Goal: Task Accomplishment & Management: Manage account settings

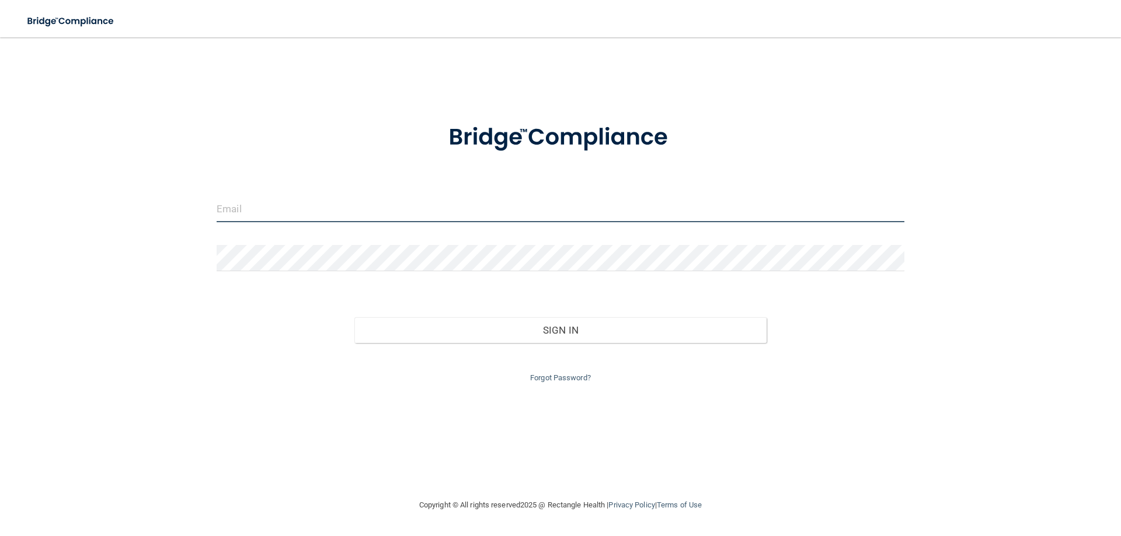
click at [252, 210] on input "email" at bounding box center [561, 209] width 688 height 26
type input "[EMAIL_ADDRESS][DOMAIN_NAME]"
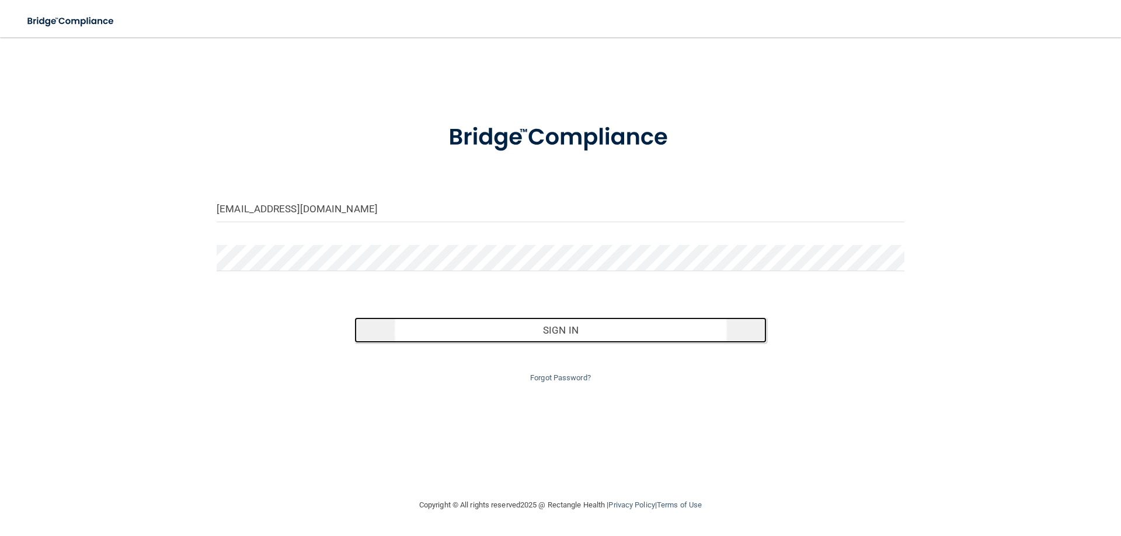
click at [574, 330] on button "Sign In" at bounding box center [560, 331] width 413 height 26
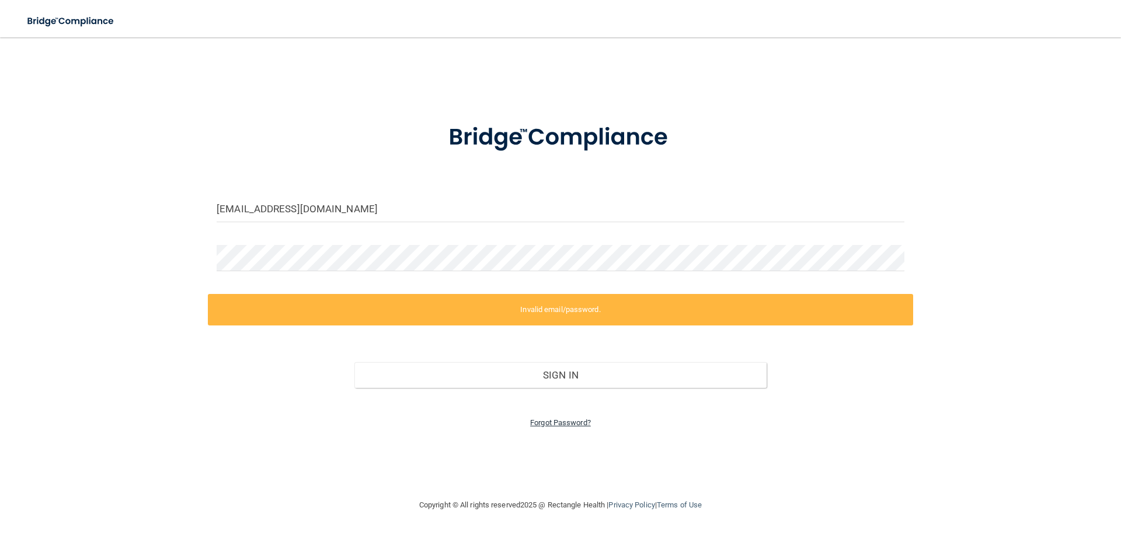
click at [551, 424] on link "Forgot Password?" at bounding box center [560, 423] width 61 height 9
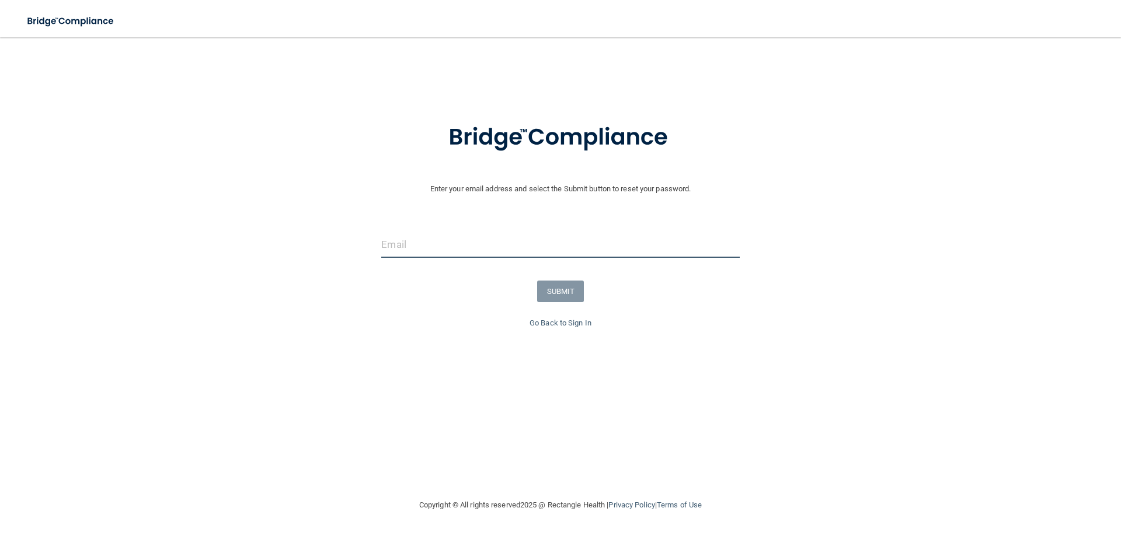
click at [425, 251] on input "email" at bounding box center [560, 245] width 358 height 26
type input "[EMAIL_ADDRESS][DOMAIN_NAME]"
click at [564, 296] on button "SUBMIT" at bounding box center [560, 292] width 47 height 22
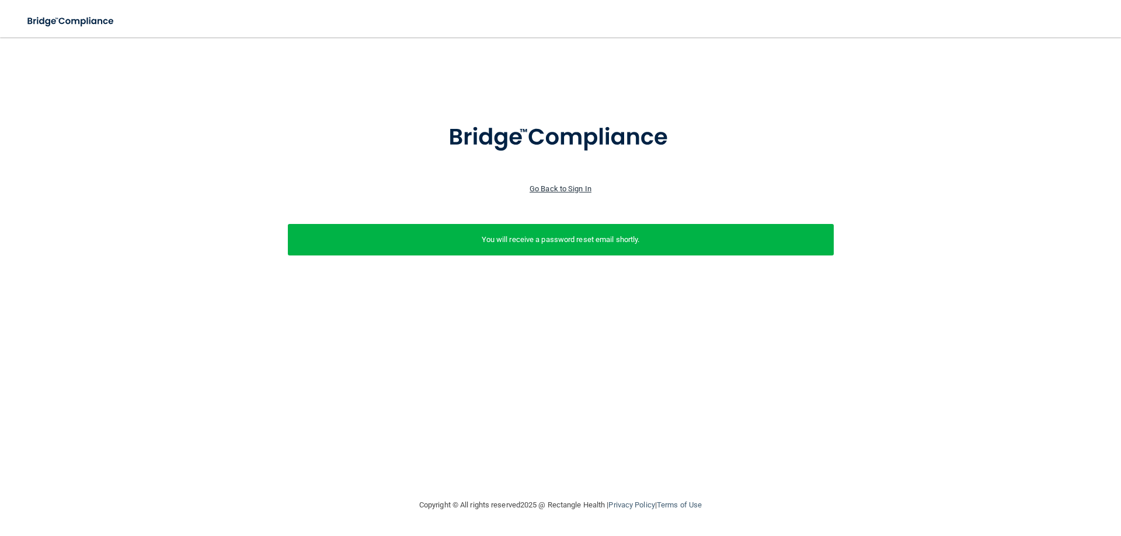
click at [555, 192] on link "Go Back to Sign In" at bounding box center [560, 188] width 62 height 9
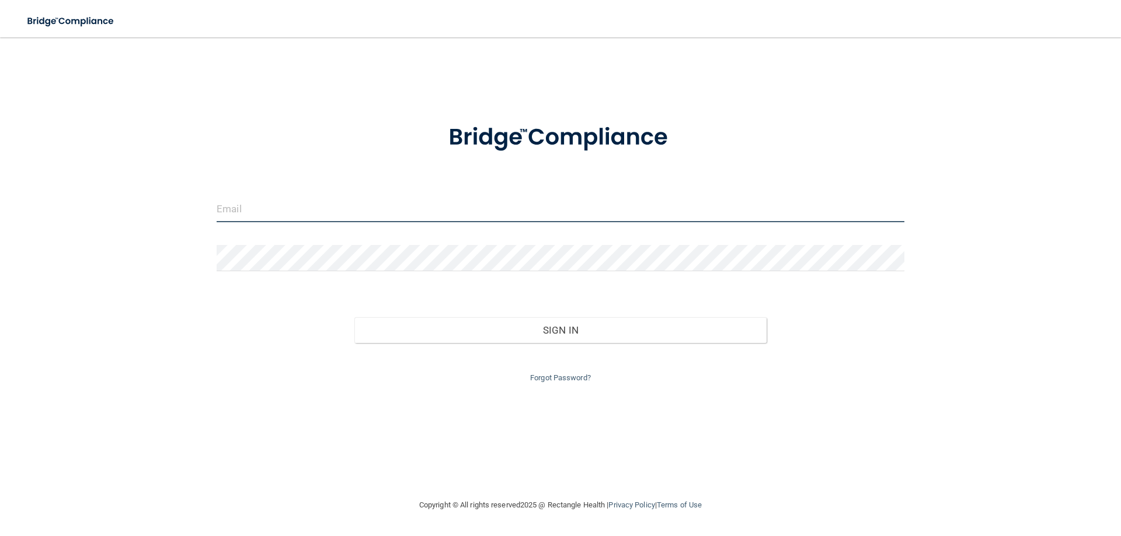
click at [295, 211] on input "email" at bounding box center [561, 209] width 688 height 26
type input "[EMAIL_ADDRESS][DOMAIN_NAME]"
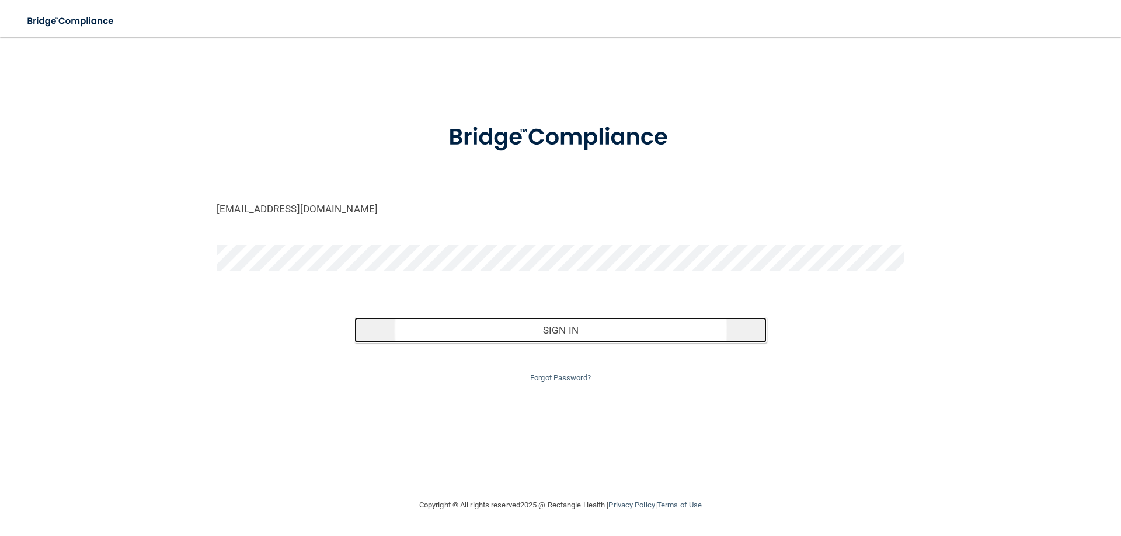
click at [569, 330] on button "Sign In" at bounding box center [560, 331] width 413 height 26
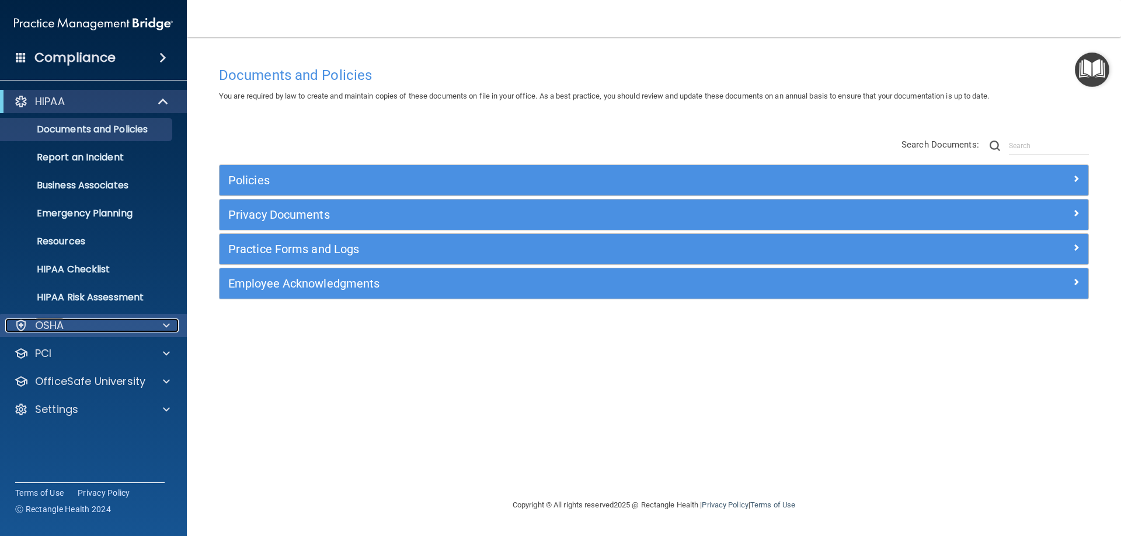
click at [53, 322] on p "OSHA" at bounding box center [49, 326] width 29 height 14
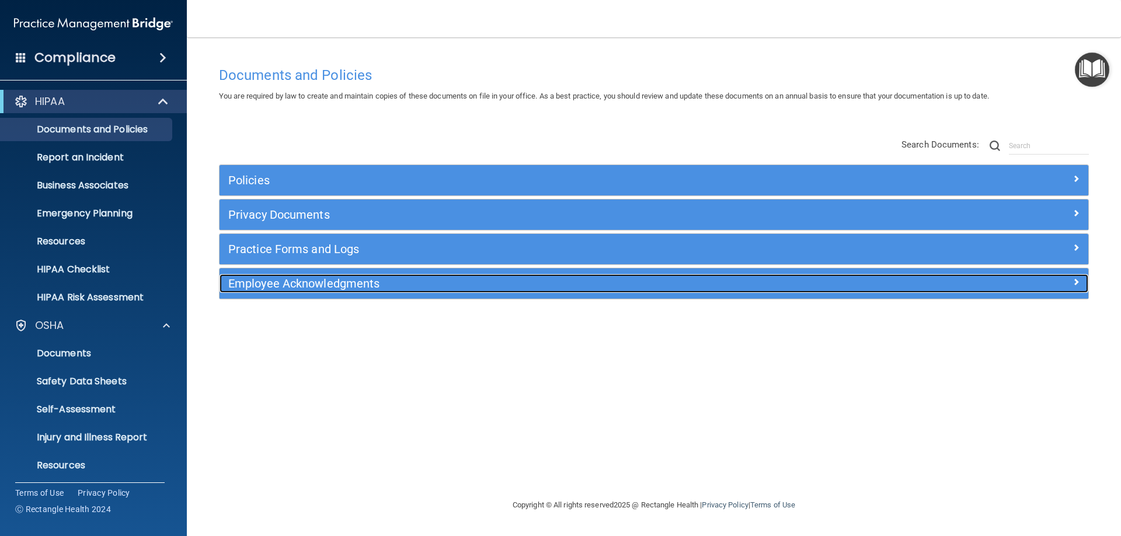
drag, startPoint x: 337, startPoint y: 284, endPoint x: 472, endPoint y: 277, distance: 135.0
click at [337, 283] on h5 "Employee Acknowledgments" at bounding box center [545, 283] width 634 height 13
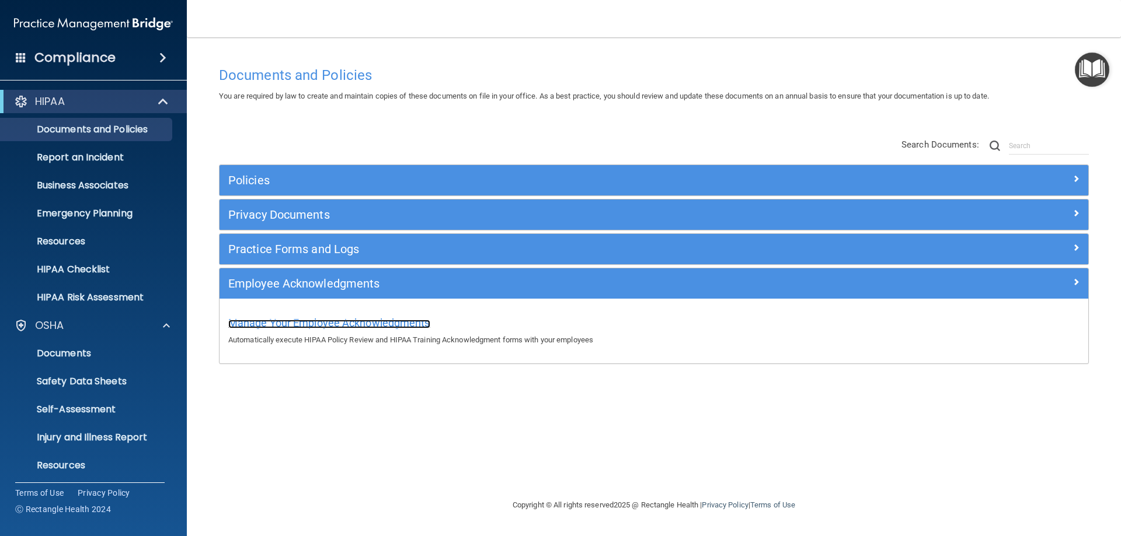
click at [398, 323] on span "Manage Your Employee Acknowledgments" at bounding box center [329, 323] width 202 height 12
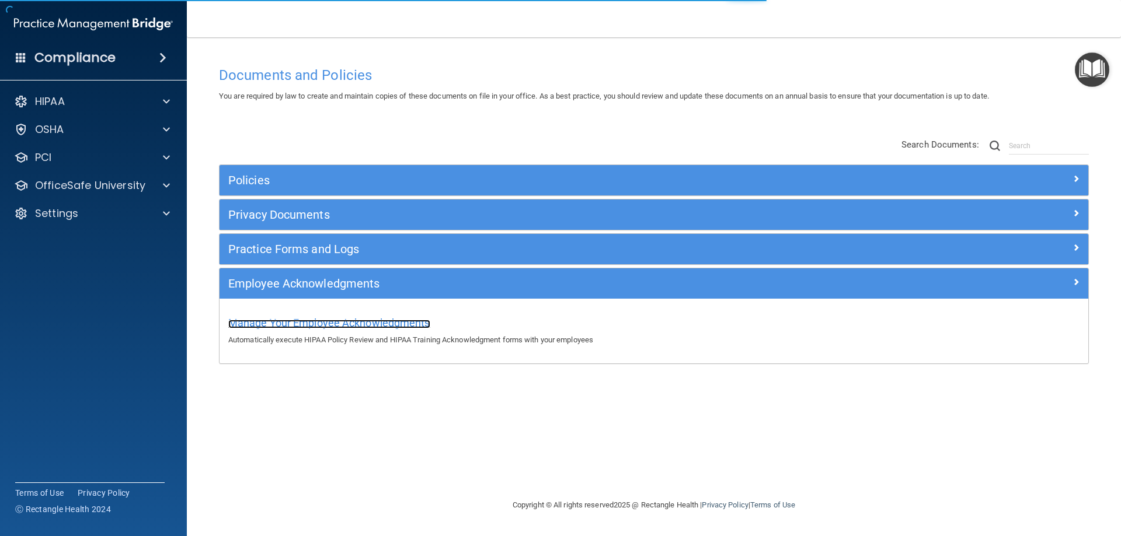
click at [292, 325] on span "Manage Your Employee Acknowledgments" at bounding box center [329, 323] width 202 height 12
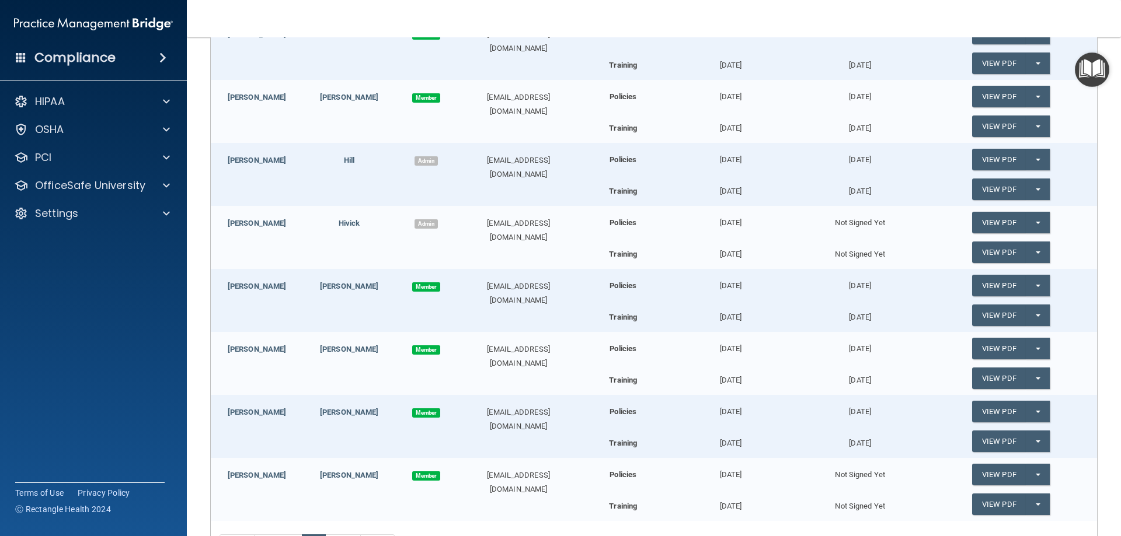
scroll to position [350, 0]
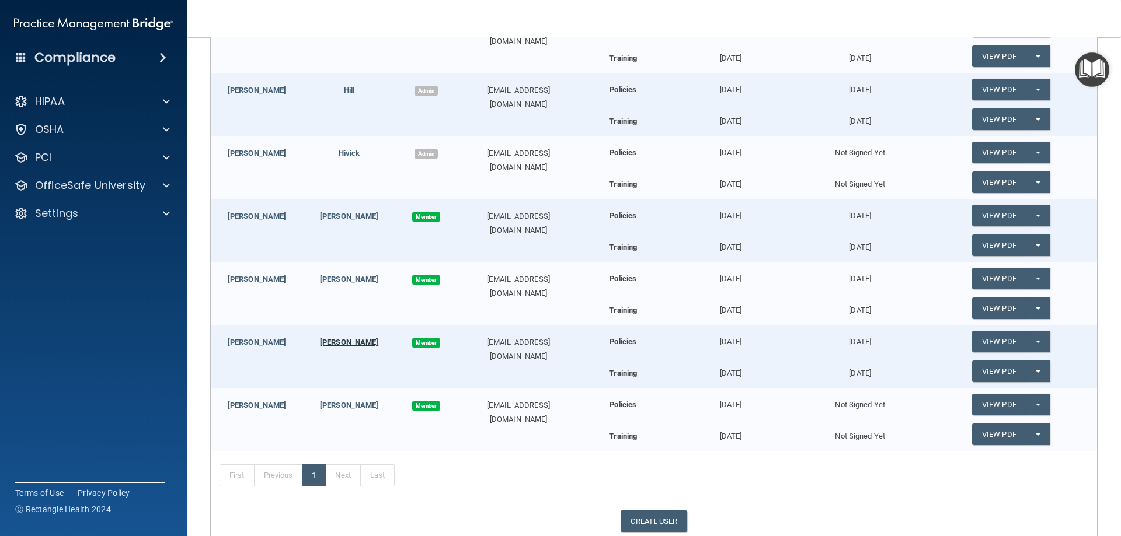
click at [356, 340] on link "pappas" at bounding box center [349, 342] width 58 height 9
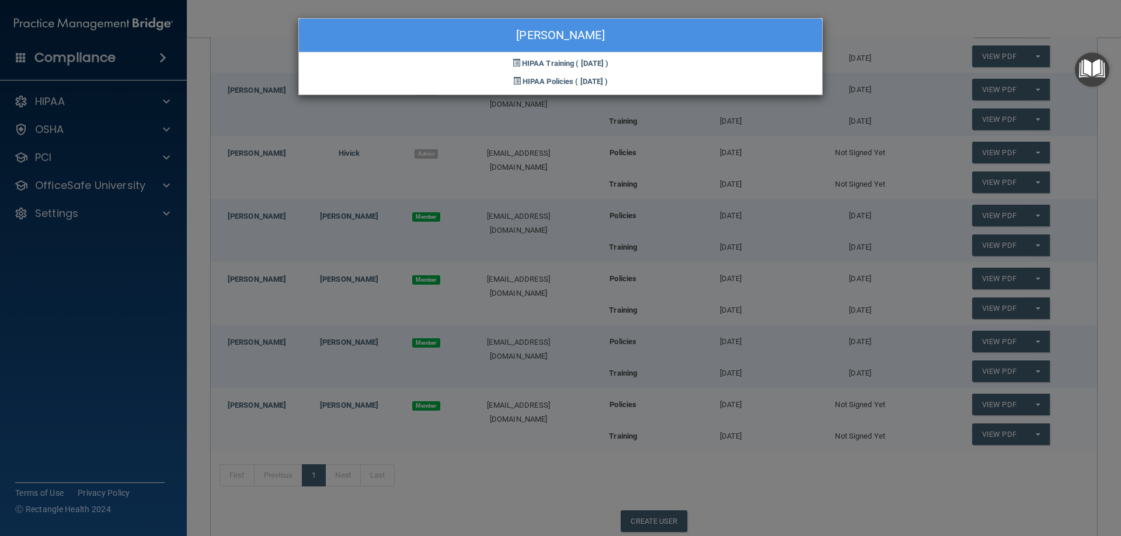
click at [911, 305] on div "Melissa pappas HIPAA Training ( 07/09/2025 ) HIPAA Policies ( 07/09/2025 )" at bounding box center [560, 268] width 1121 height 536
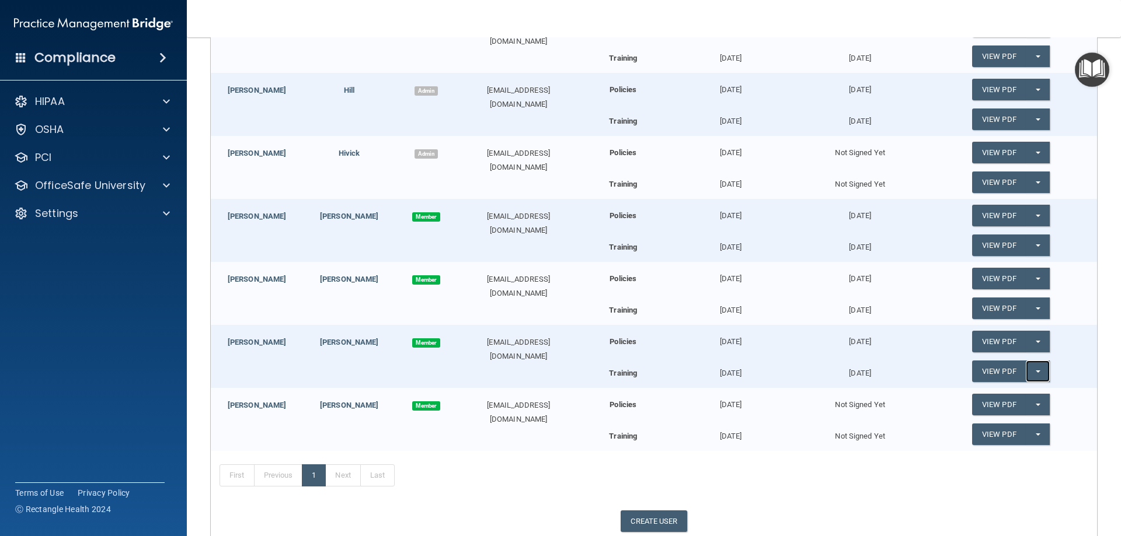
click at [1031, 370] on button "Split button!" at bounding box center [1038, 372] width 24 height 22
click at [994, 374] on link "View PDF" at bounding box center [999, 372] width 54 height 22
click at [53, 132] on p "OSHA" at bounding box center [49, 130] width 29 height 14
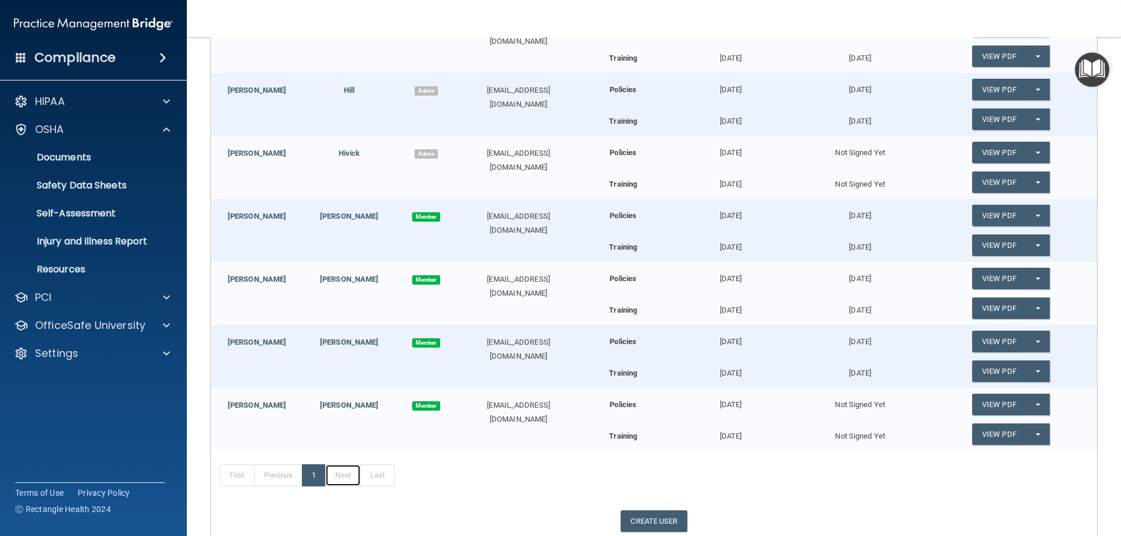
click at [342, 476] on link "Next" at bounding box center [342, 476] width 35 height 22
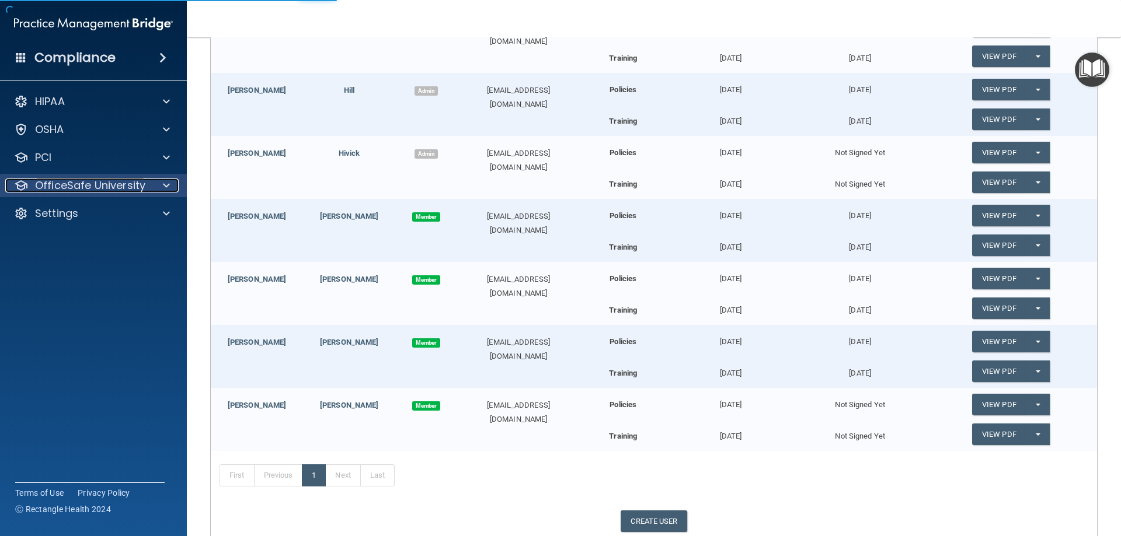
click at [80, 186] on p "OfficeSafe University" at bounding box center [90, 186] width 110 height 14
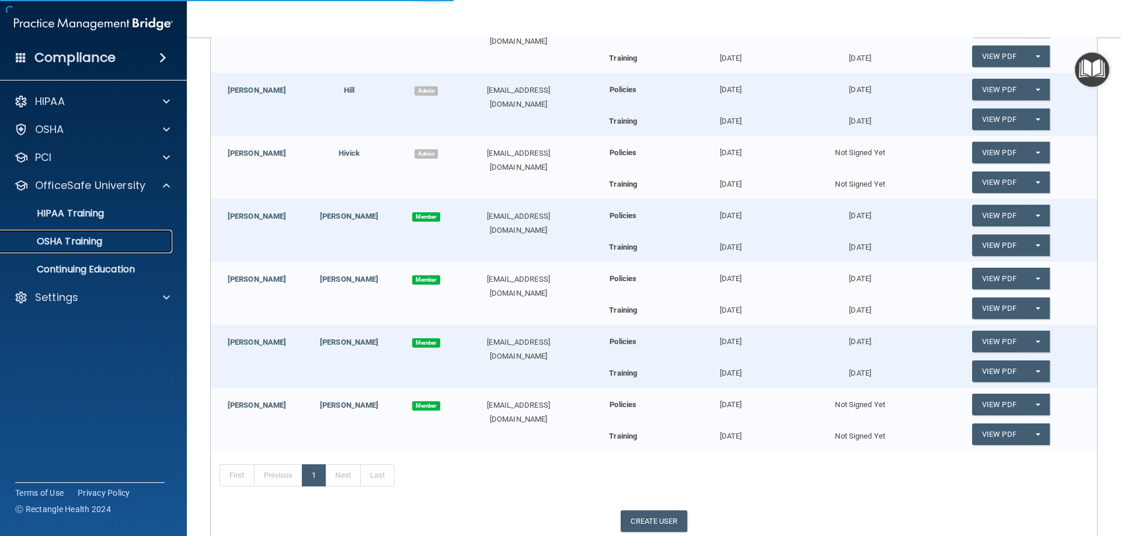
click at [90, 243] on p "OSHA Training" at bounding box center [55, 242] width 95 height 12
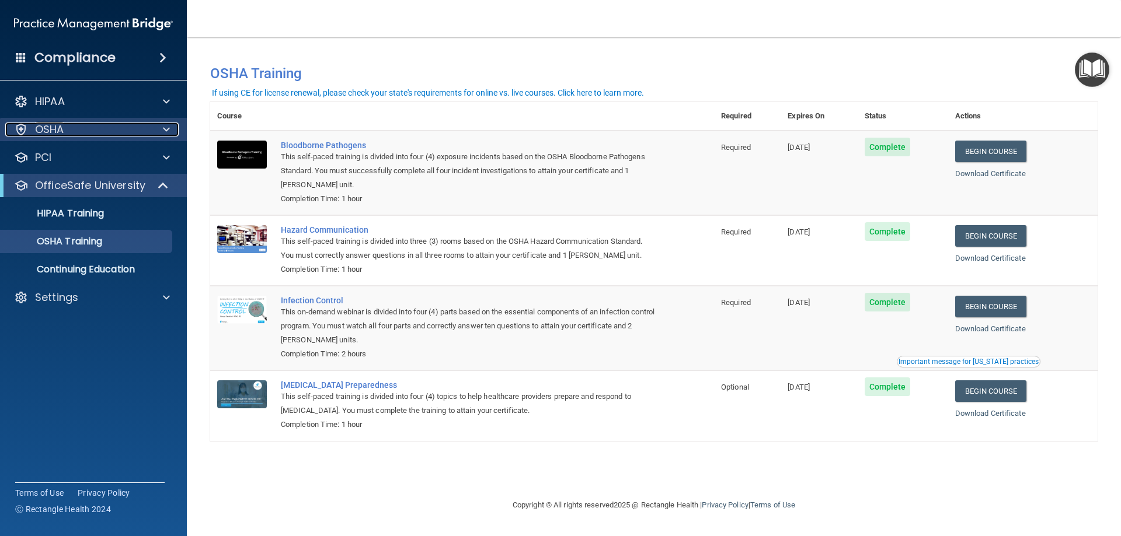
click at [47, 127] on p "OSHA" at bounding box center [49, 130] width 29 height 14
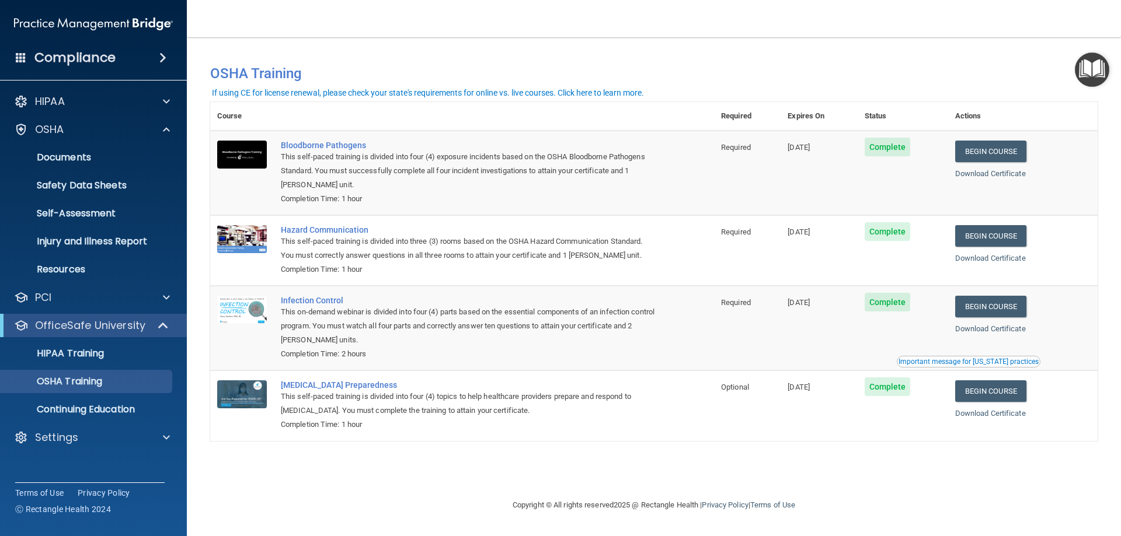
click at [163, 53] on span at bounding box center [162, 58] width 7 height 14
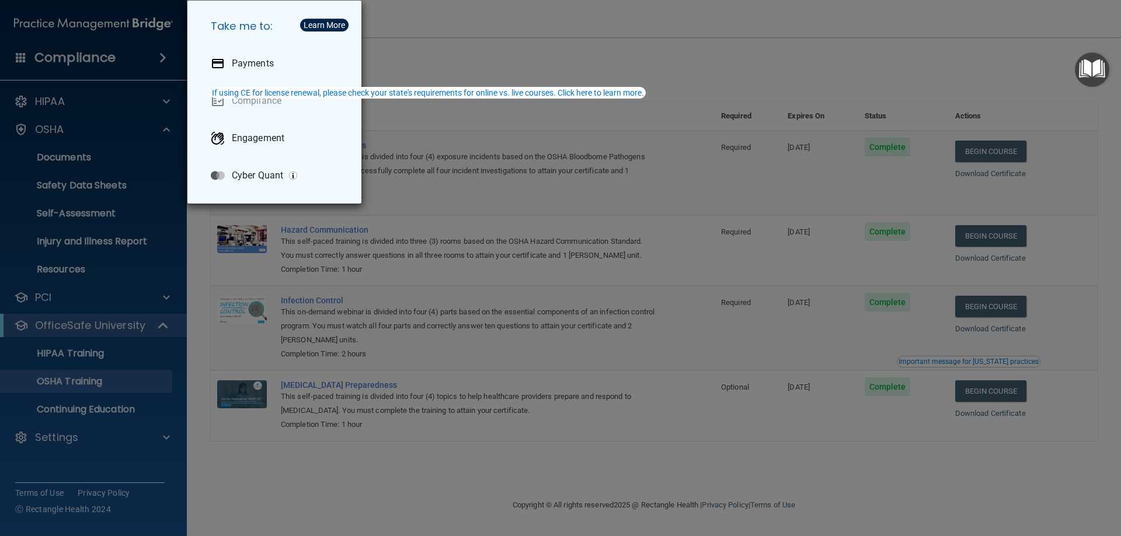
click at [528, 162] on div "Take me to: Payments Compliance Engagement Cyber Quant" at bounding box center [560, 268] width 1121 height 536
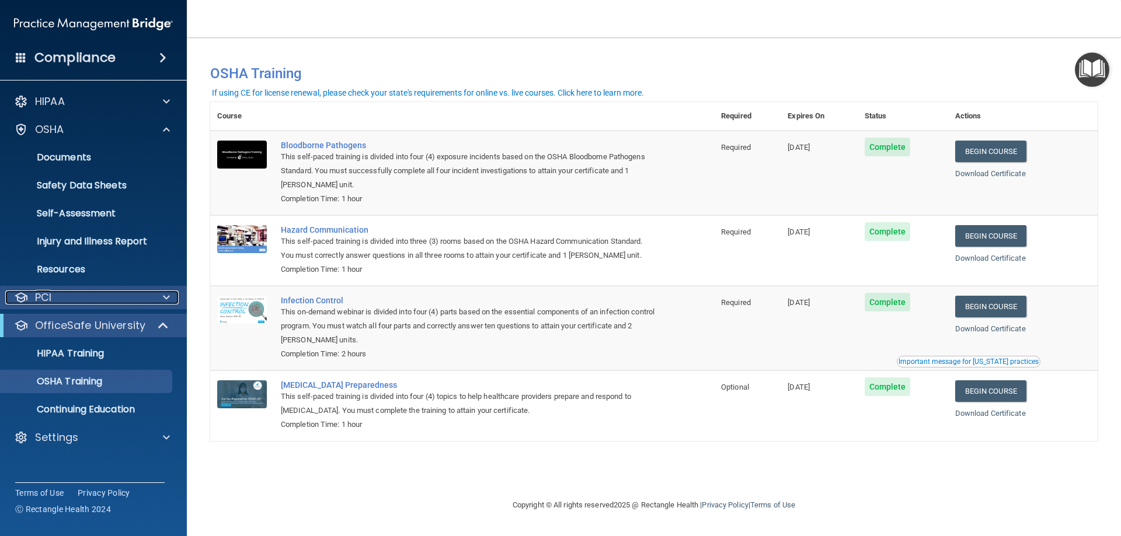
click at [29, 295] on div "PCI" at bounding box center [77, 298] width 145 height 14
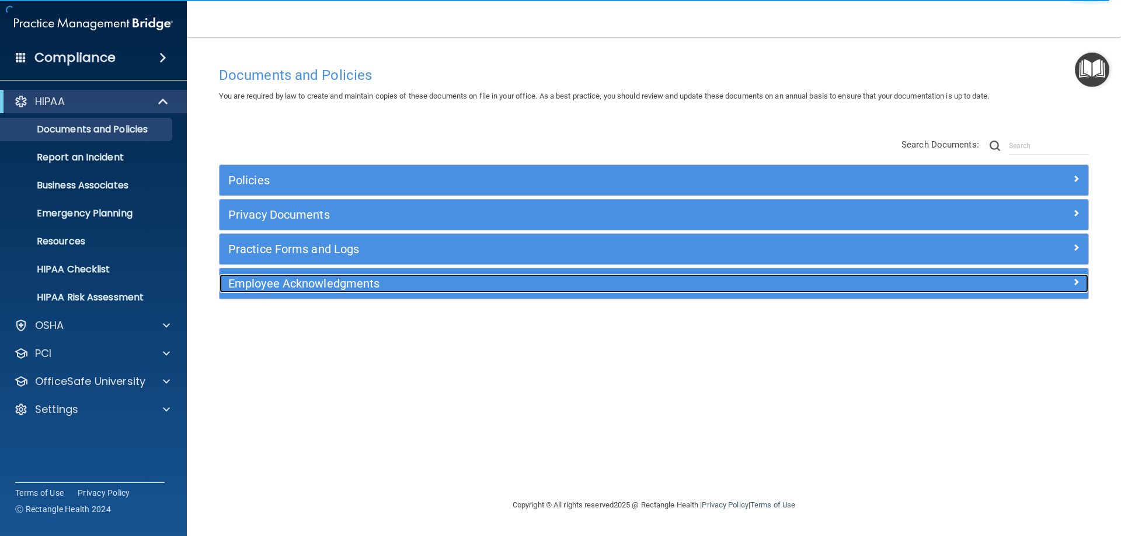
click at [317, 284] on h5 "Employee Acknowledgments" at bounding box center [545, 283] width 634 height 13
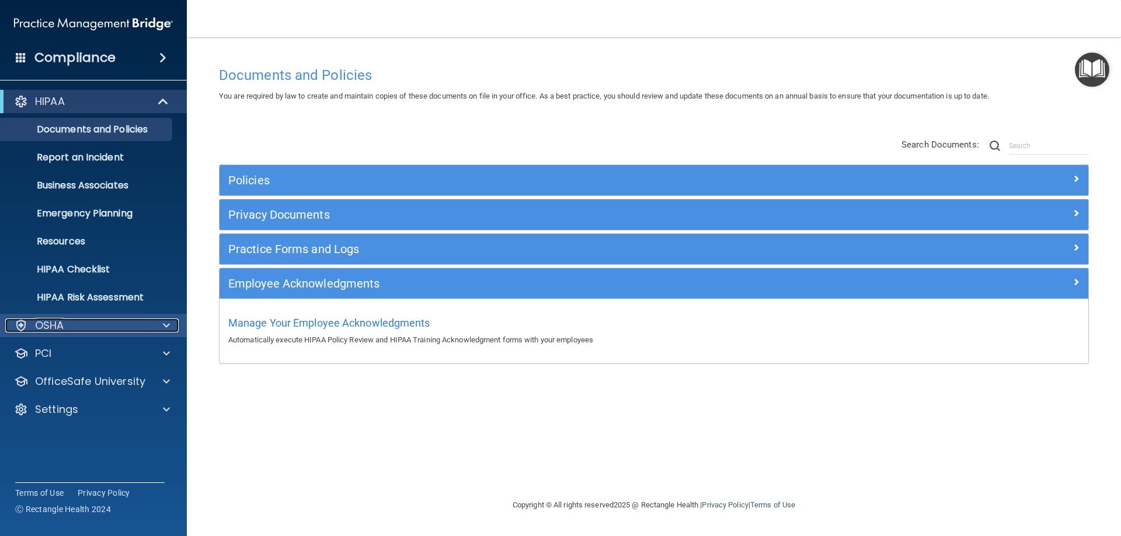
click at [166, 326] on span at bounding box center [166, 326] width 7 height 14
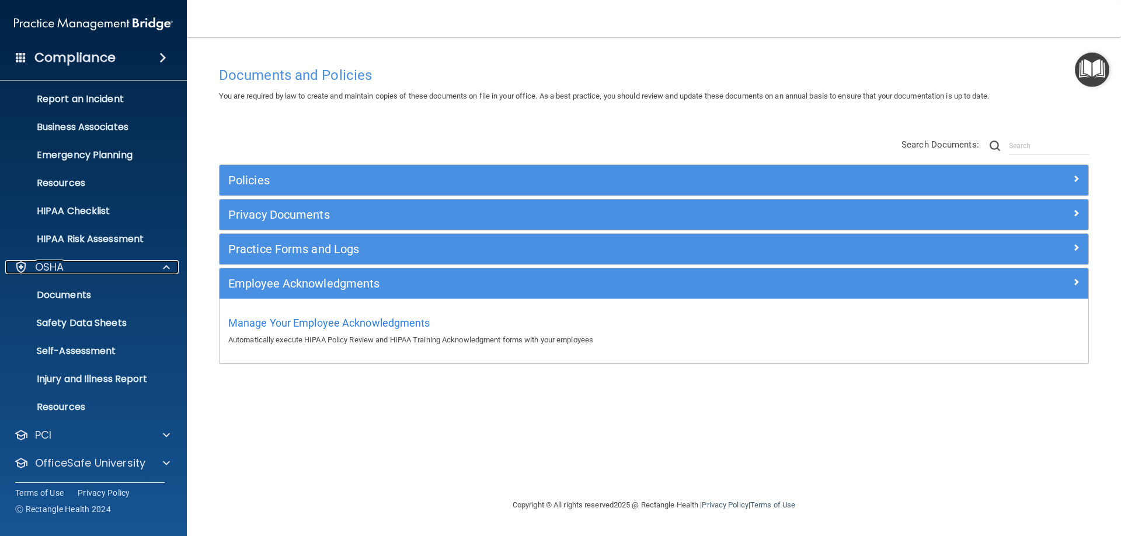
scroll to position [88, 0]
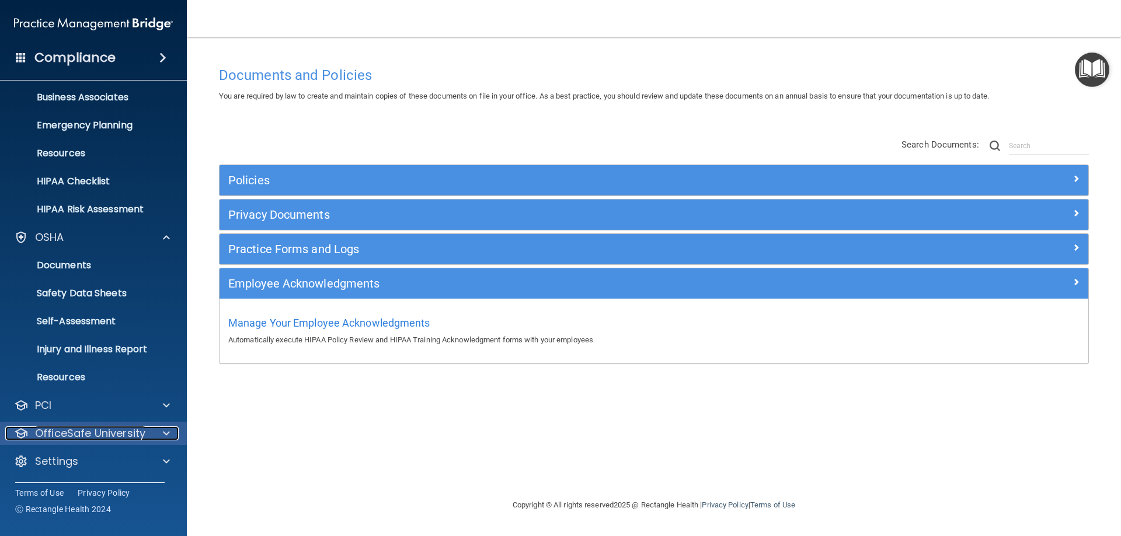
click at [167, 432] on span at bounding box center [166, 434] width 7 height 14
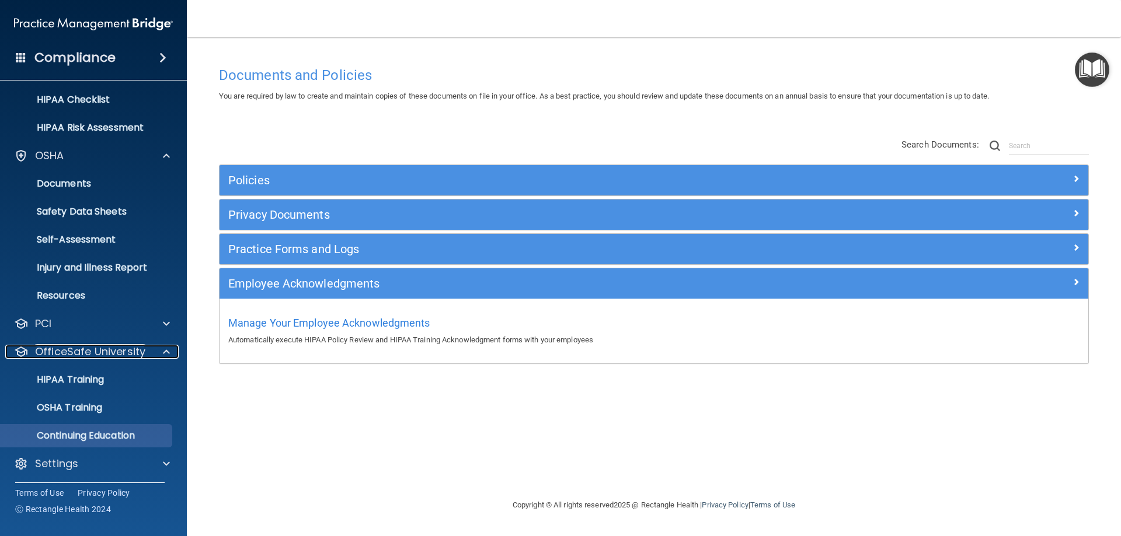
scroll to position [172, 0]
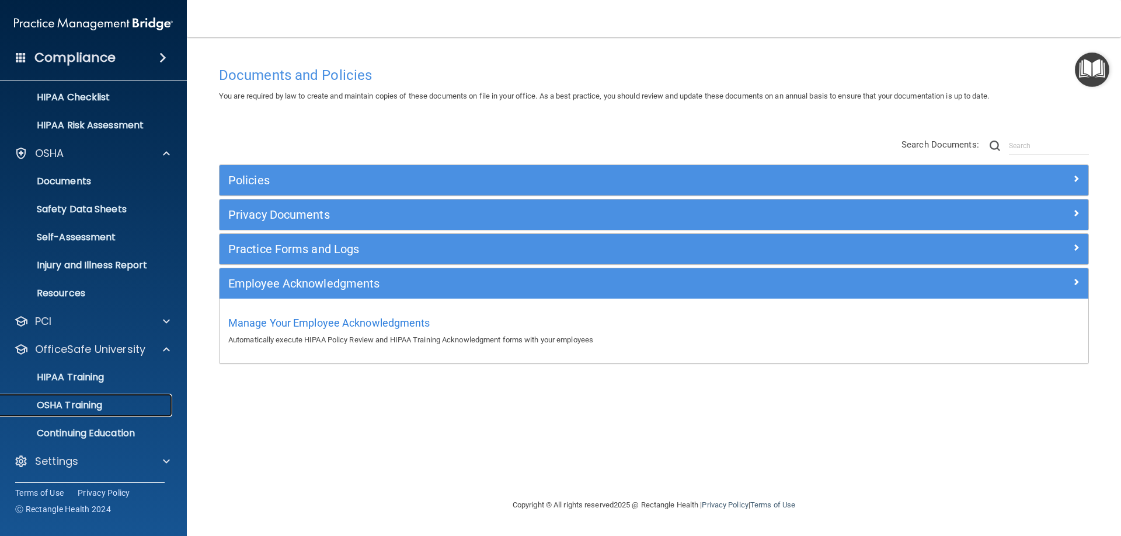
click at [95, 403] on p "OSHA Training" at bounding box center [55, 406] width 95 height 12
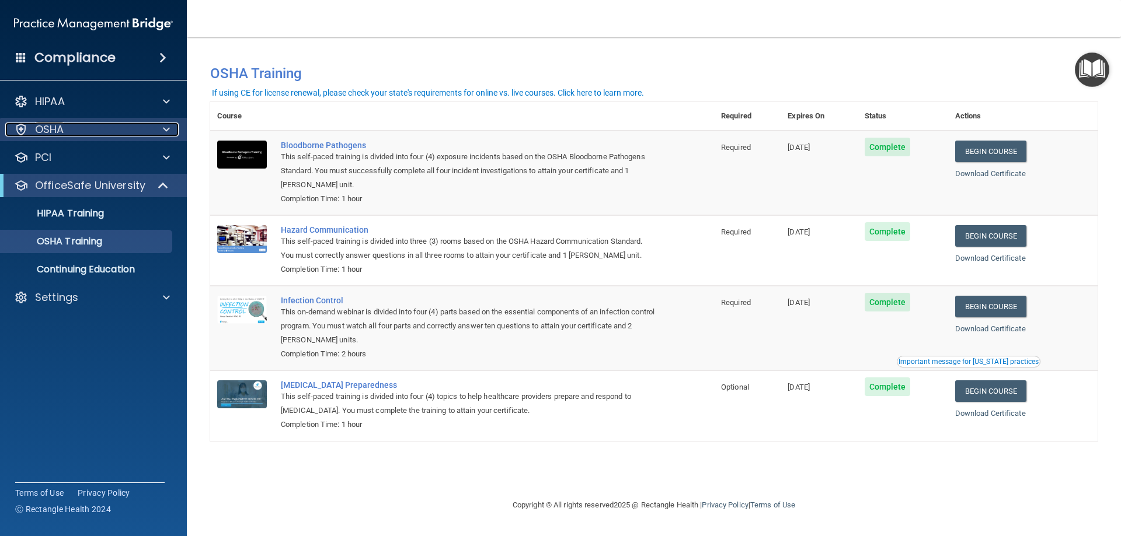
click at [50, 130] on p "OSHA" at bounding box center [49, 130] width 29 height 14
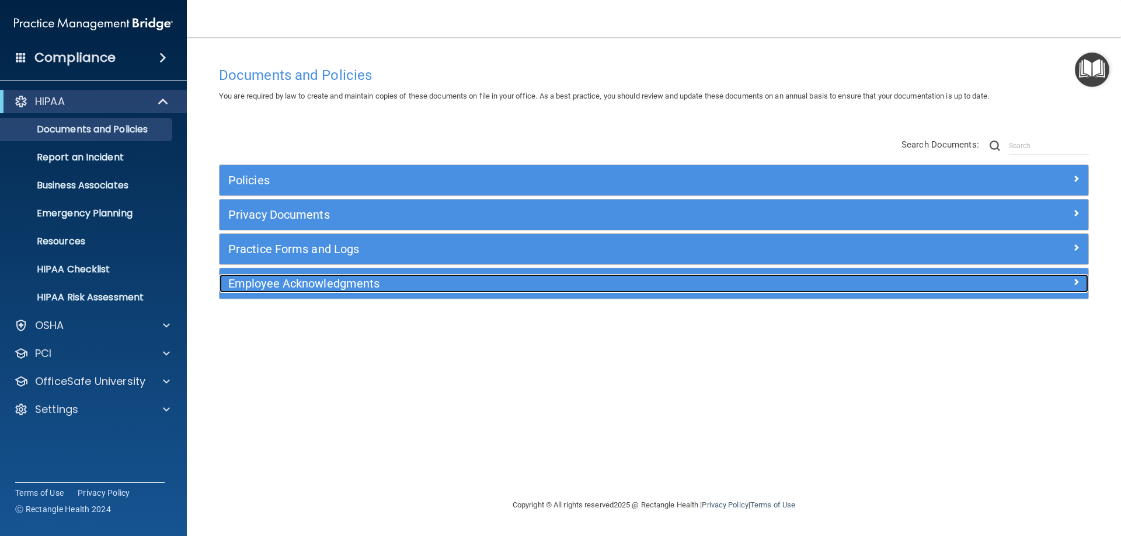
click at [331, 287] on h5 "Employee Acknowledgments" at bounding box center [545, 283] width 634 height 13
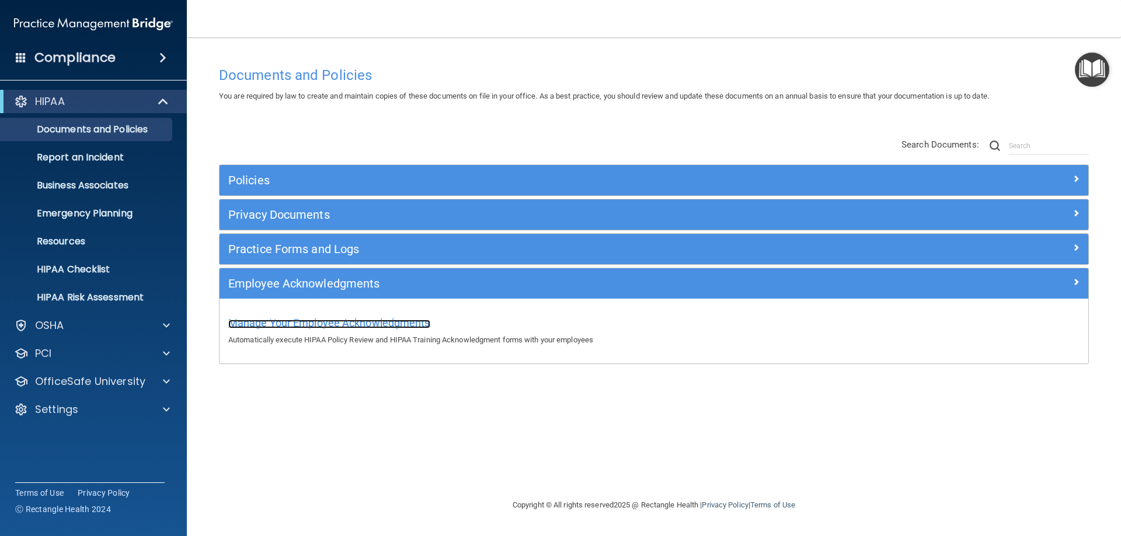
click at [316, 317] on span "Manage Your Employee Acknowledgments" at bounding box center [329, 323] width 202 height 12
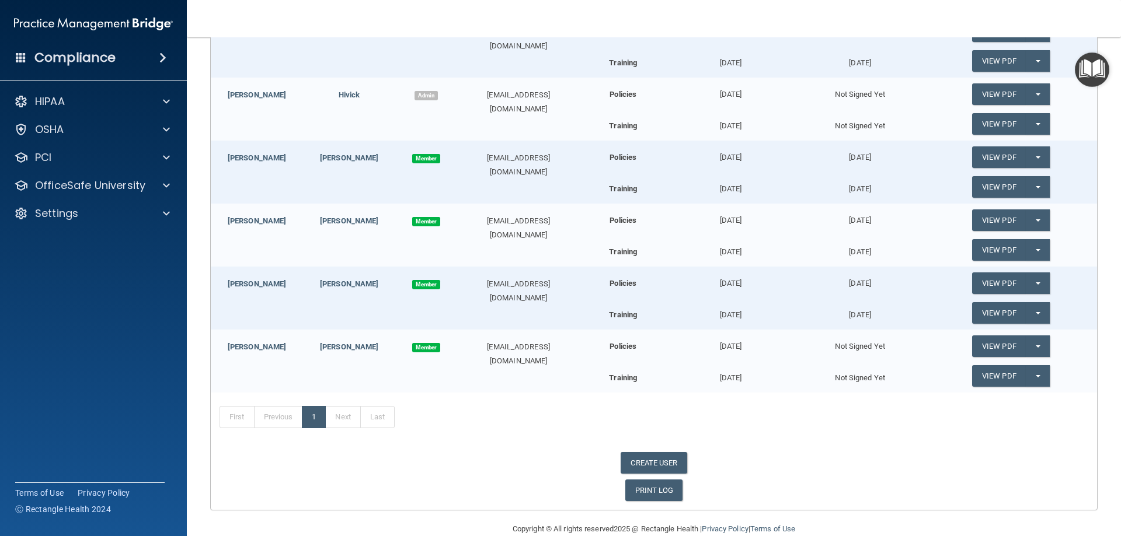
scroll to position [430, 0]
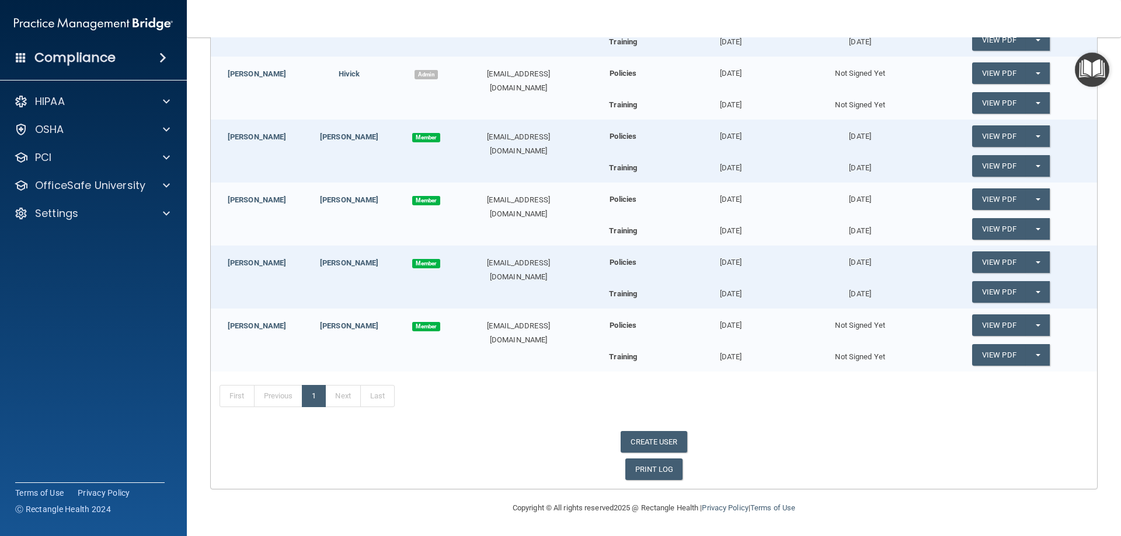
click at [301, 329] on div "Kristina" at bounding box center [257, 326] width 92 height 14
click at [378, 323] on div "Wallick" at bounding box center [349, 326] width 92 height 14
click at [933, 329] on div "View PDF Split button! Send Acknowledgment" at bounding box center [1011, 325] width 172 height 33
click at [166, 58] on span at bounding box center [162, 58] width 7 height 14
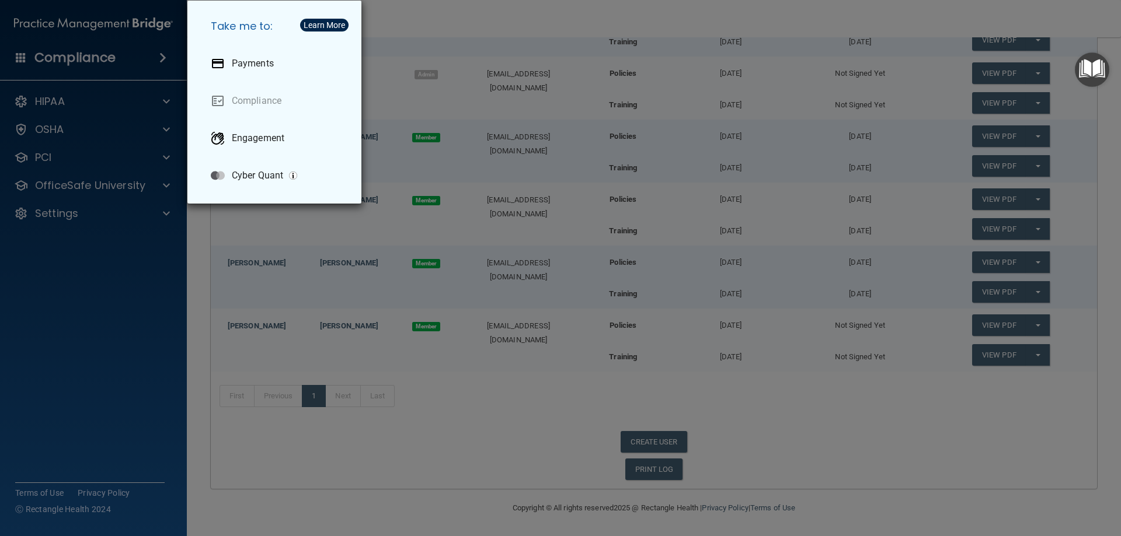
click at [64, 215] on div "Take me to: Payments Compliance Engagement Cyber Quant" at bounding box center [560, 268] width 1121 height 536
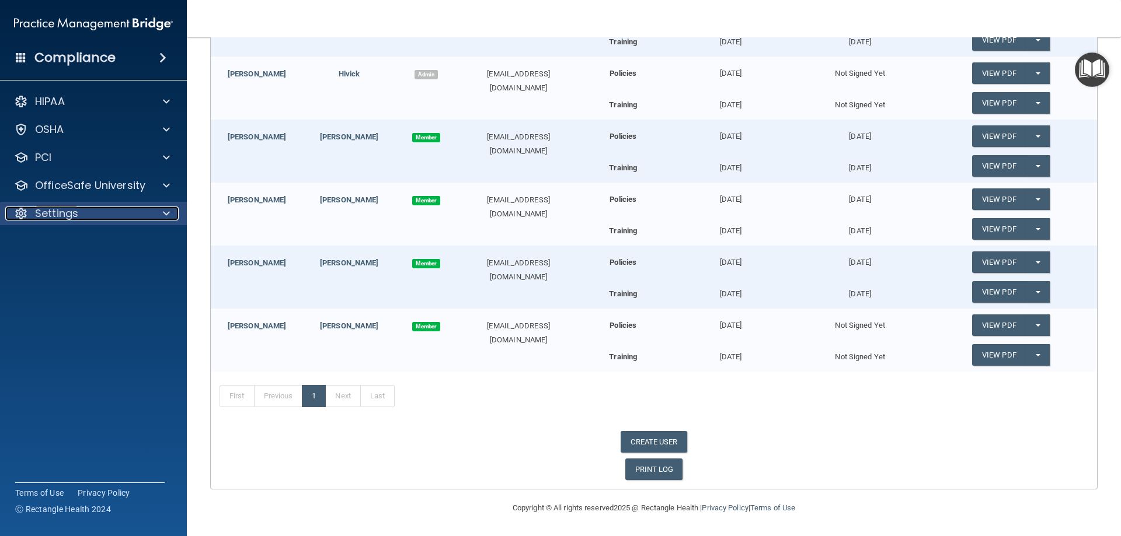
click at [166, 212] on span at bounding box center [166, 214] width 7 height 14
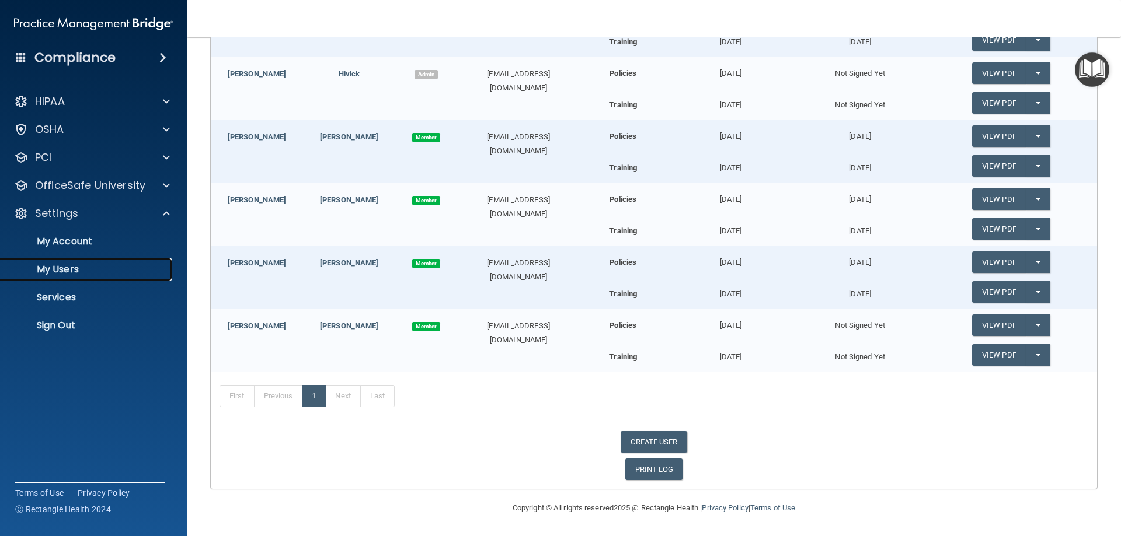
click at [71, 273] on p "My Users" at bounding box center [87, 270] width 159 height 12
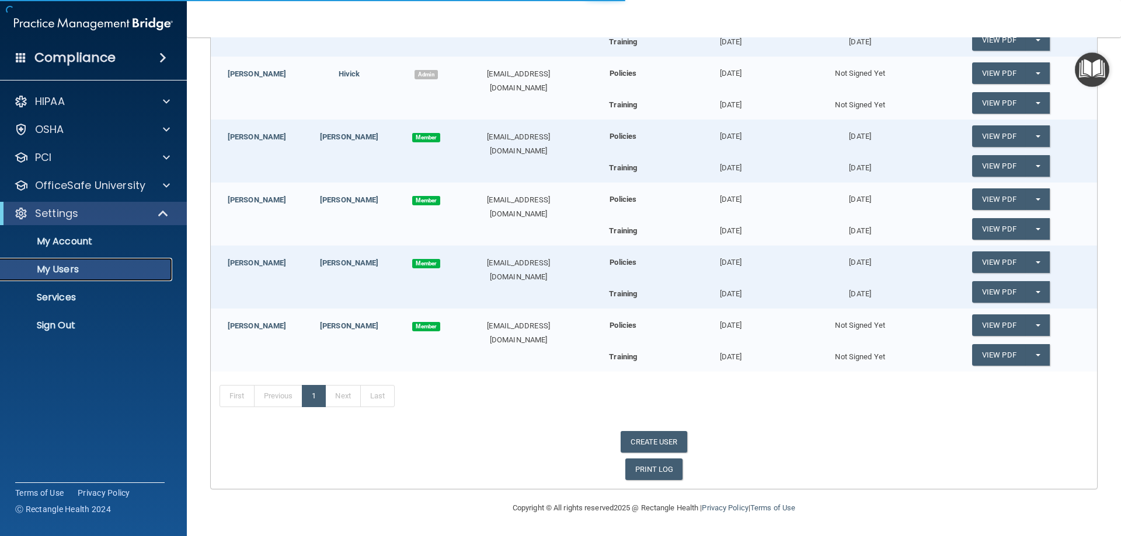
select select "20"
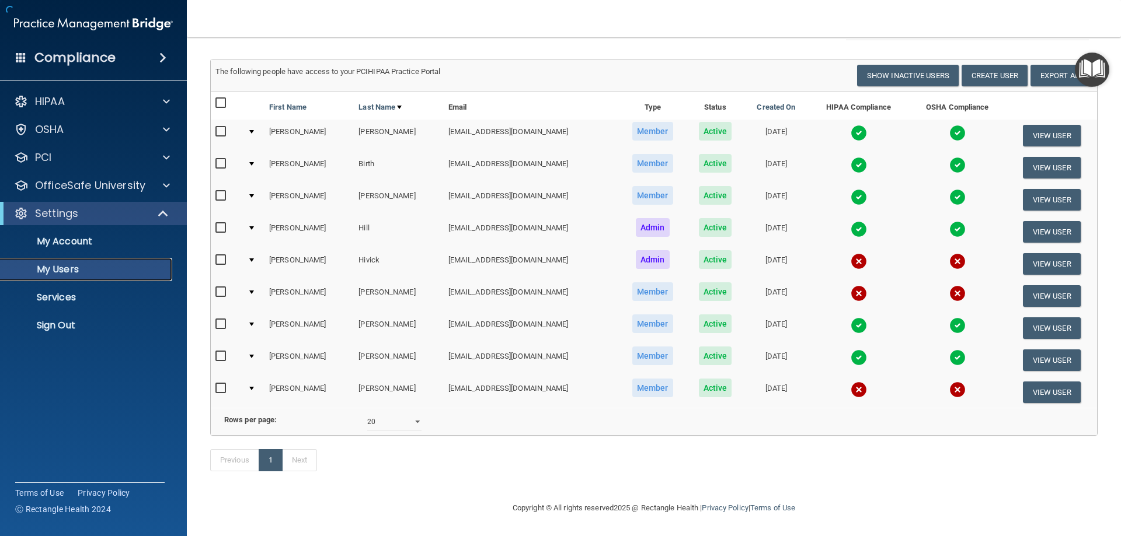
scroll to position [76, 0]
click at [222, 384] on input "checkbox" at bounding box center [221, 388] width 13 height 9
checkbox input "true"
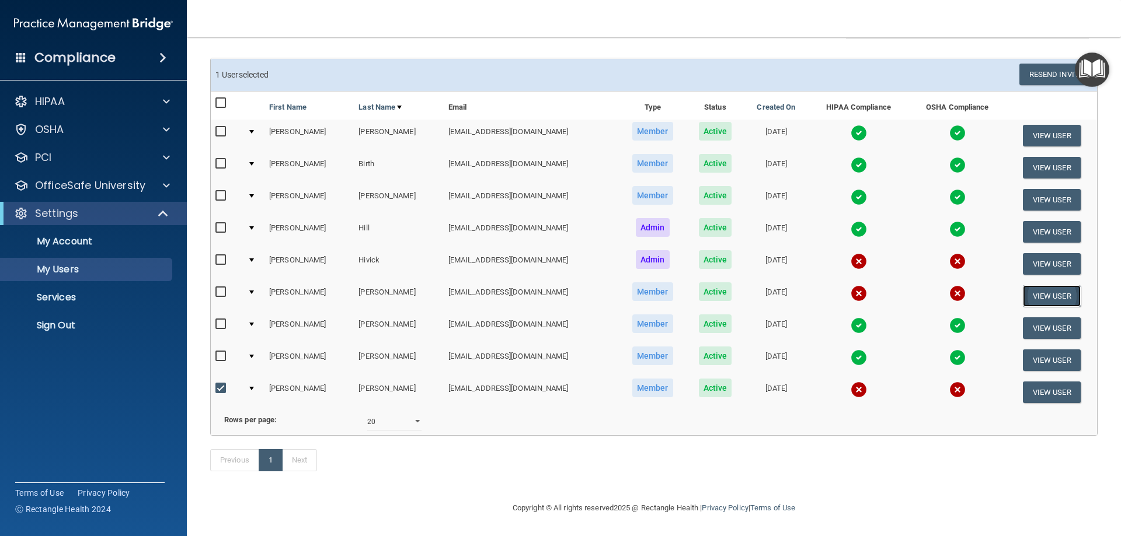
click at [1039, 286] on button "View User" at bounding box center [1052, 296] width 58 height 22
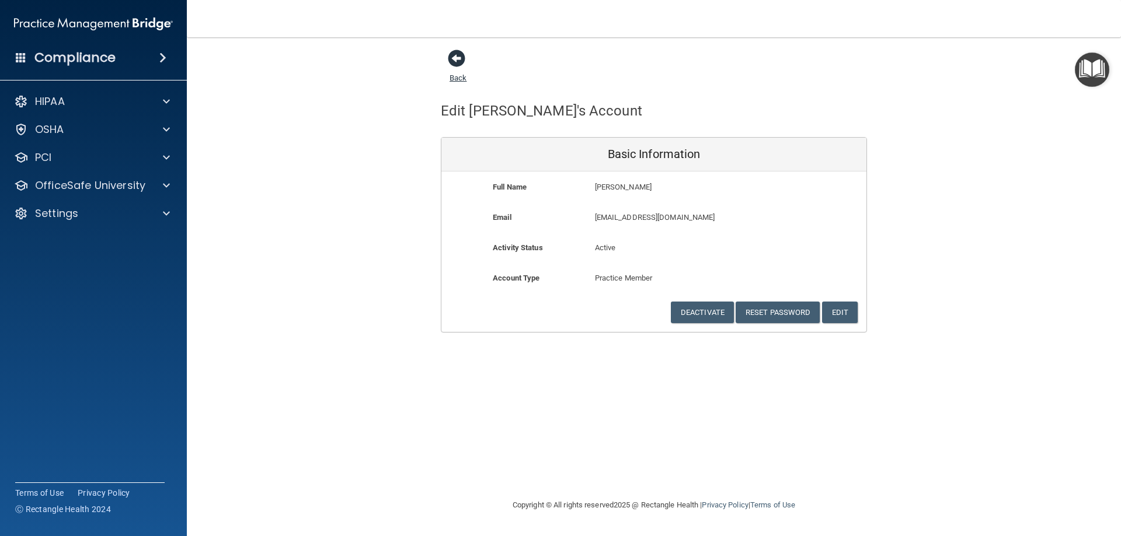
click at [456, 53] on span at bounding box center [457, 59] width 18 height 18
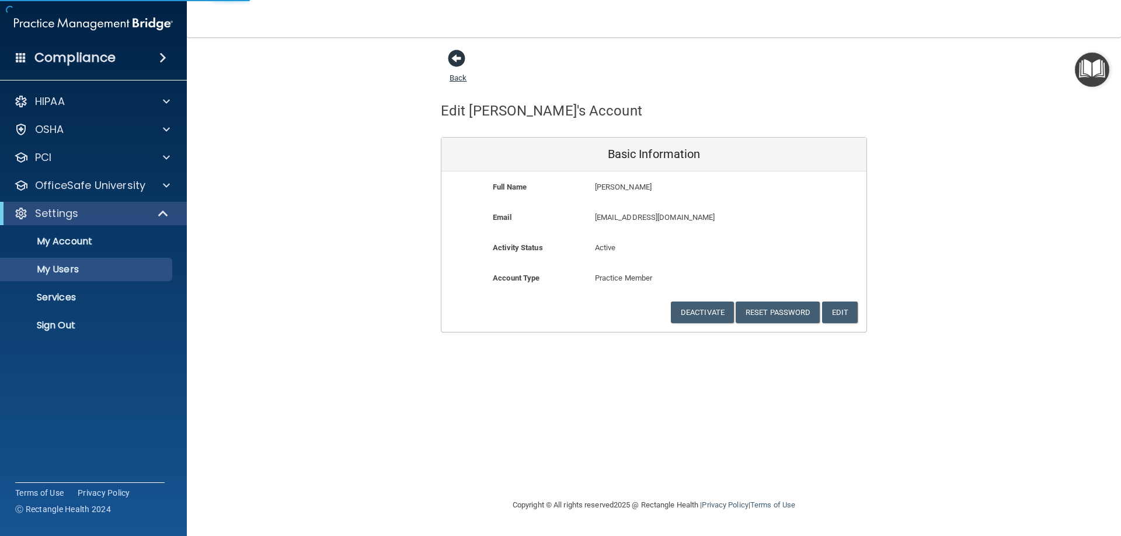
select select "20"
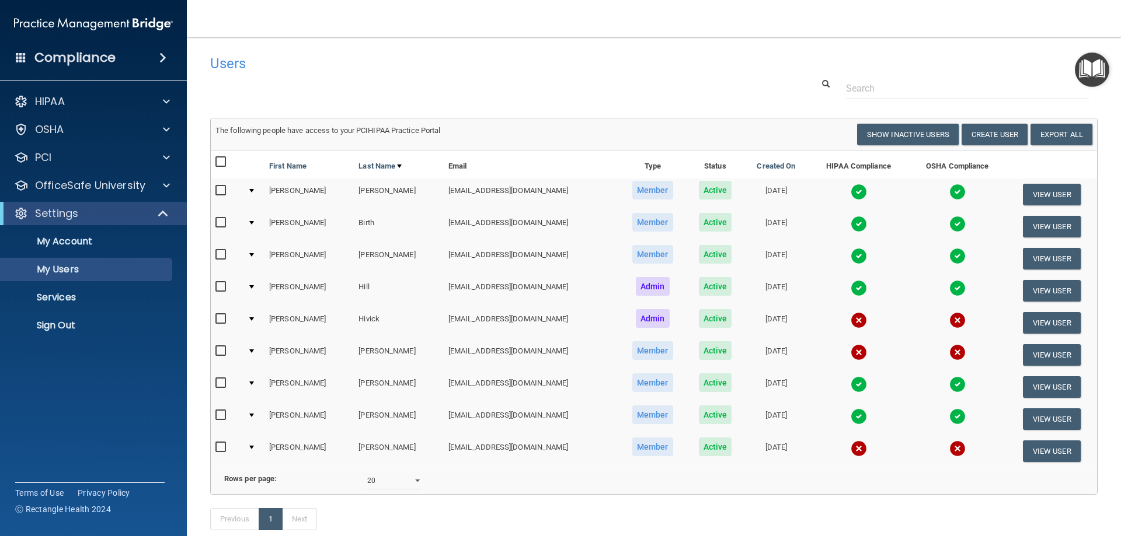
click at [632, 453] on span "Member" at bounding box center [652, 447] width 41 height 19
click at [488, 451] on td "wallickkristina0712@gmail.com" at bounding box center [531, 451] width 175 height 32
drag, startPoint x: 222, startPoint y: 449, endPoint x: 246, endPoint y: 446, distance: 24.2
click at [222, 449] on input "checkbox" at bounding box center [221, 447] width 13 height 9
checkbox input "true"
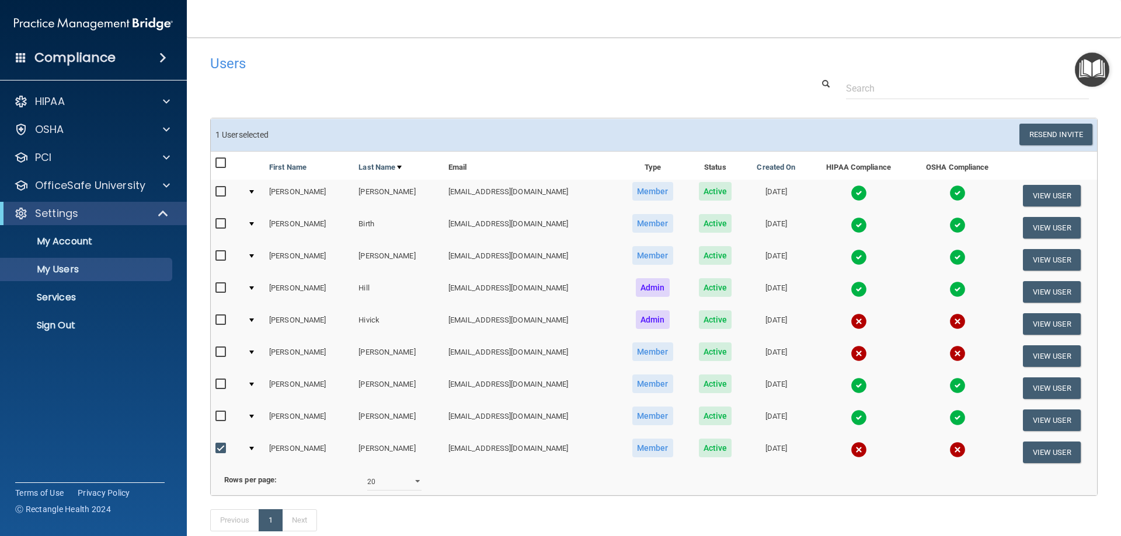
click at [638, 452] on span "Member" at bounding box center [652, 448] width 41 height 19
click at [1023, 455] on button "View User" at bounding box center [1052, 453] width 58 height 22
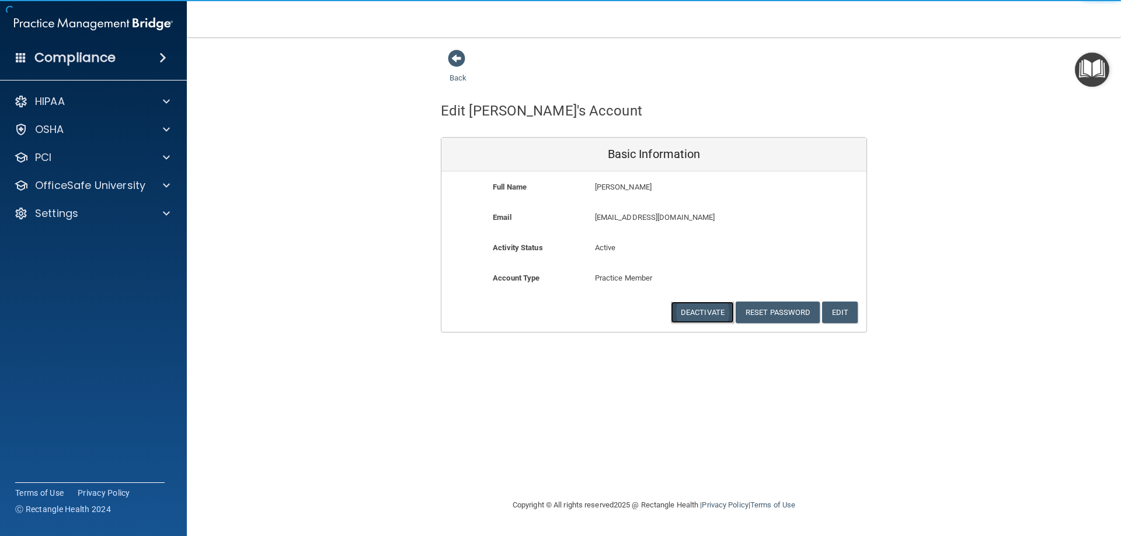
click at [709, 316] on button "Deactivate" at bounding box center [702, 313] width 63 height 22
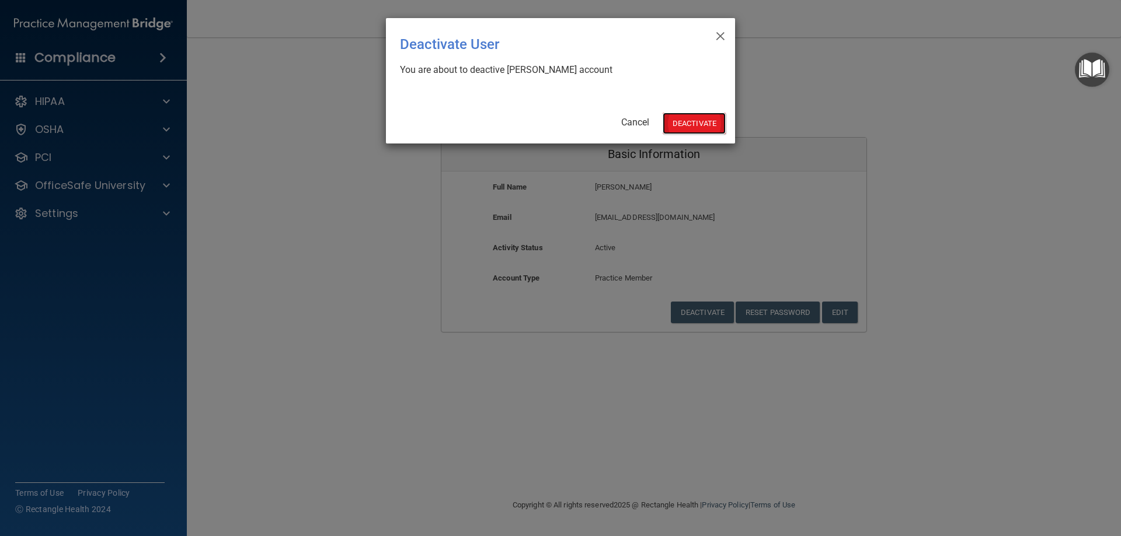
click at [686, 126] on button "Deactivate" at bounding box center [694, 124] width 63 height 22
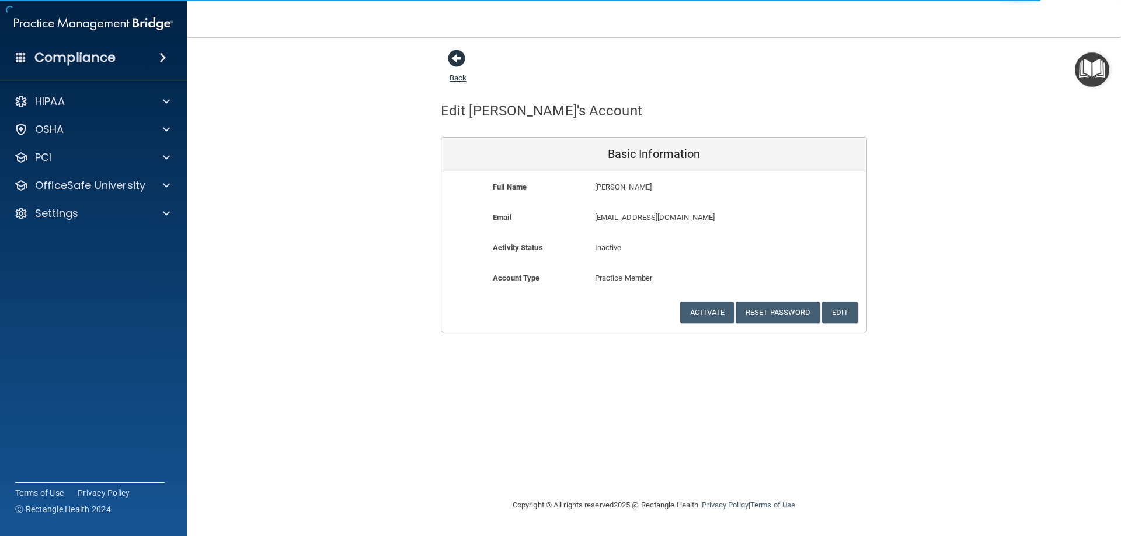
click at [459, 58] on span at bounding box center [457, 59] width 18 height 18
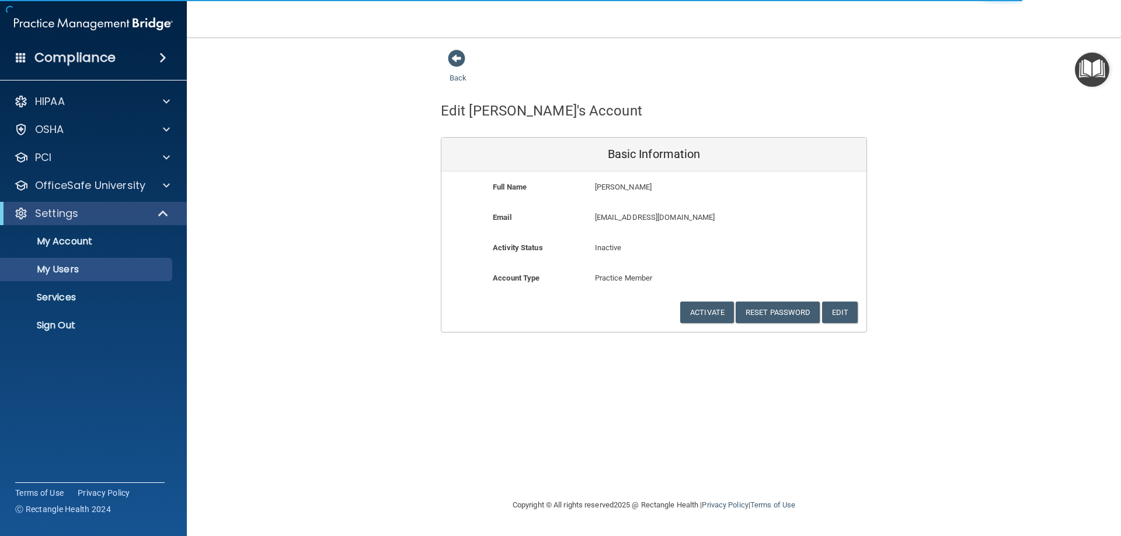
select select "20"
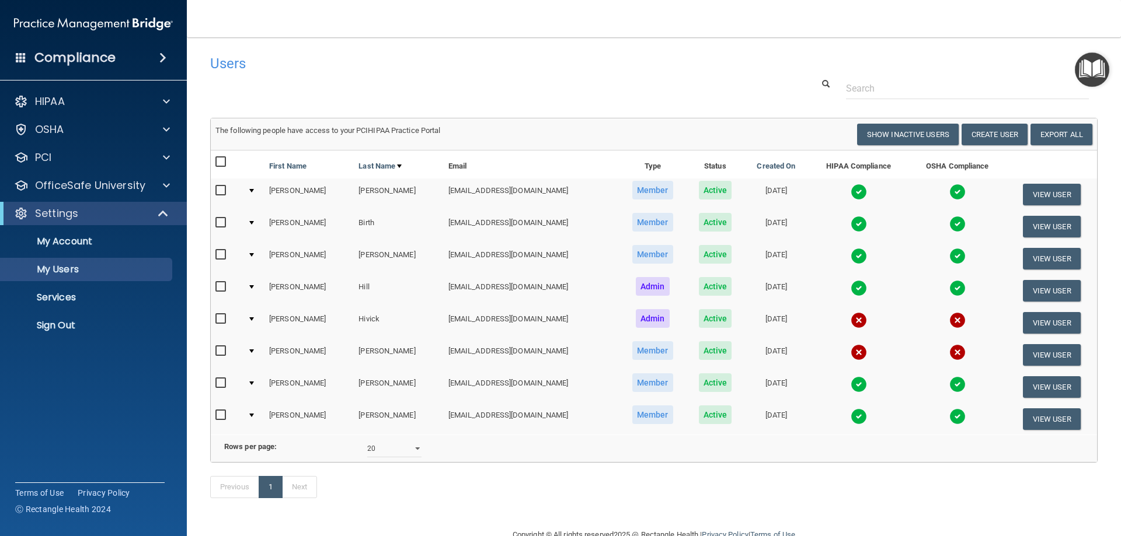
click at [850, 355] on img at bounding box center [858, 352] width 16 height 16
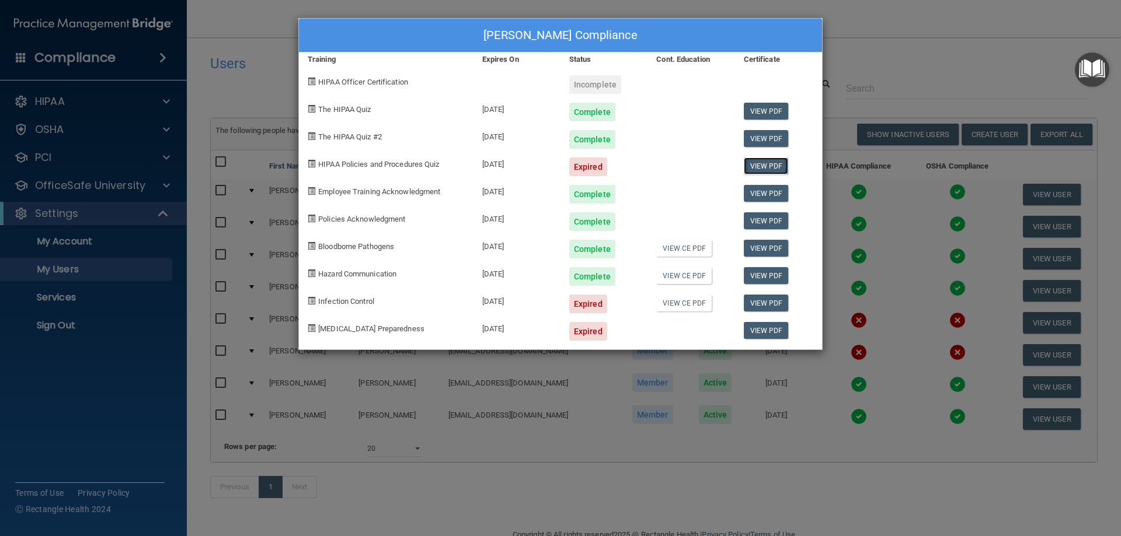
click at [766, 167] on link "View PDF" at bounding box center [766, 166] width 45 height 17
click at [898, 51] on div "Christine Mazza's Compliance Training Expires On Status Cont. Education Certifi…" at bounding box center [560, 268] width 1121 height 536
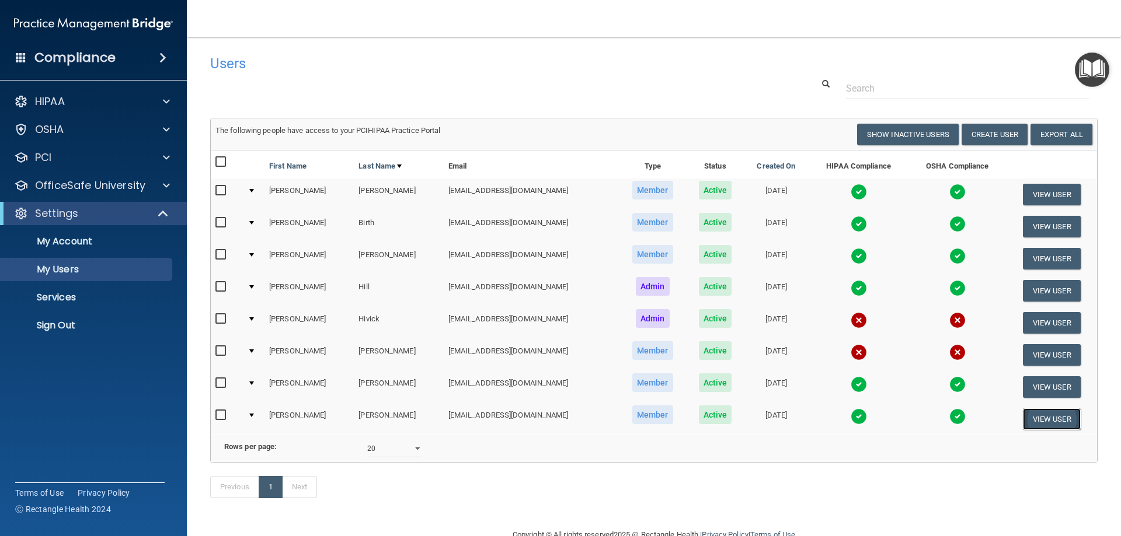
click at [1026, 416] on button "View User" at bounding box center [1052, 420] width 58 height 22
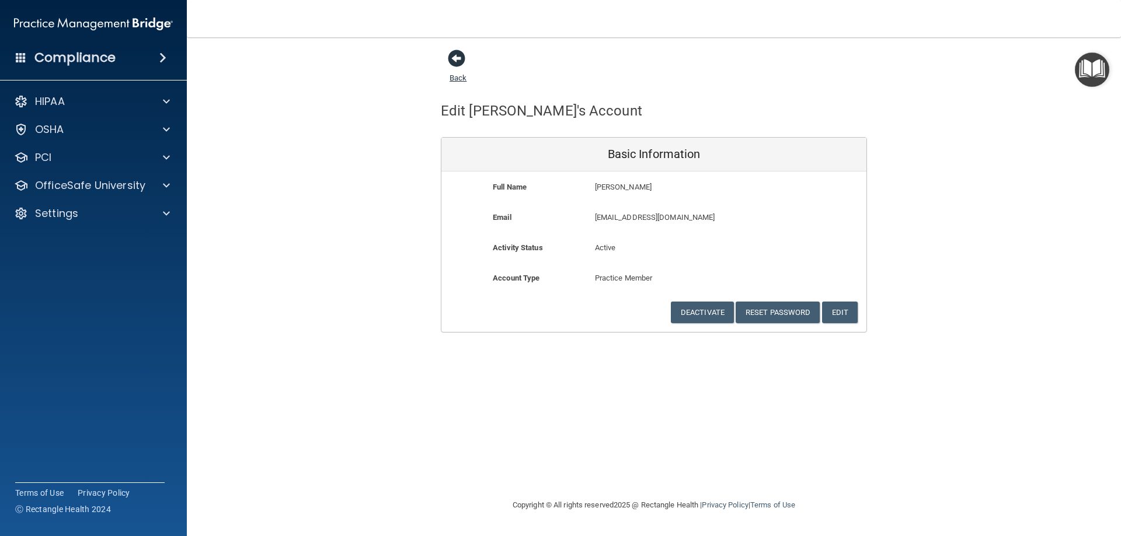
click at [457, 61] on span at bounding box center [457, 59] width 18 height 18
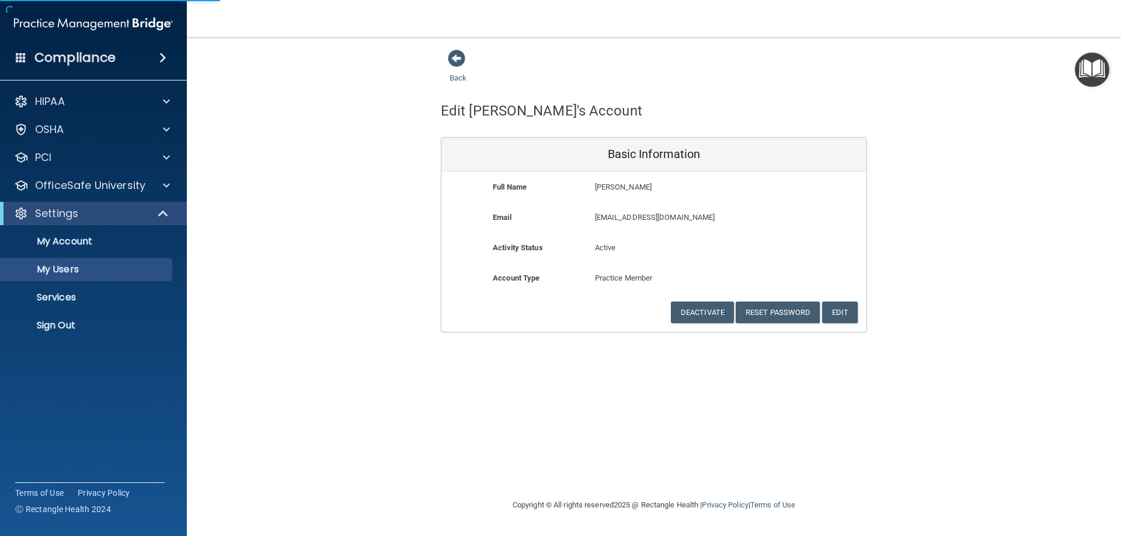
select select "20"
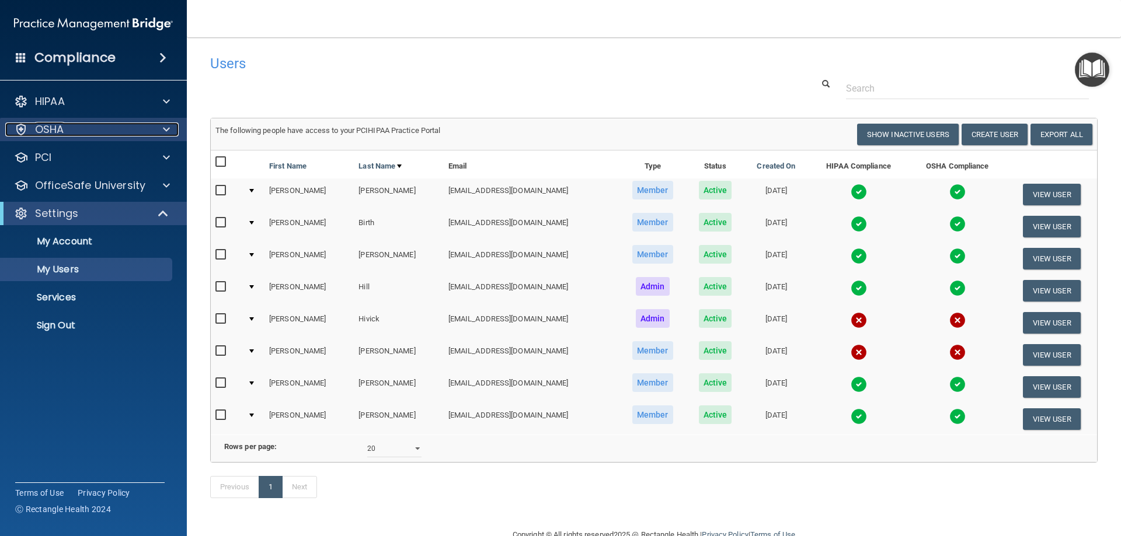
click at [54, 134] on p "OSHA" at bounding box center [49, 130] width 29 height 14
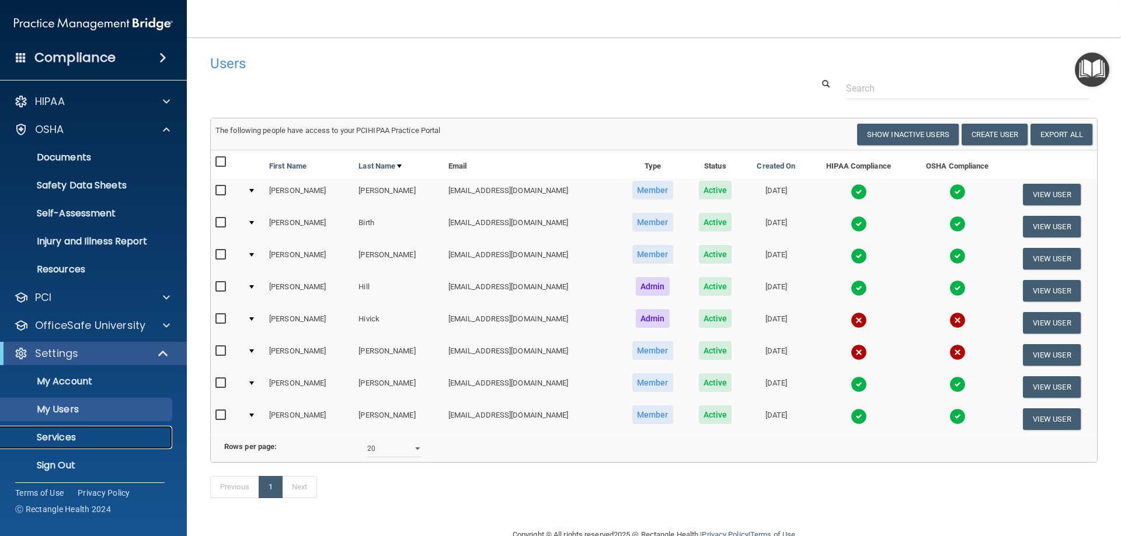
click at [60, 432] on p "Services" at bounding box center [87, 438] width 159 height 12
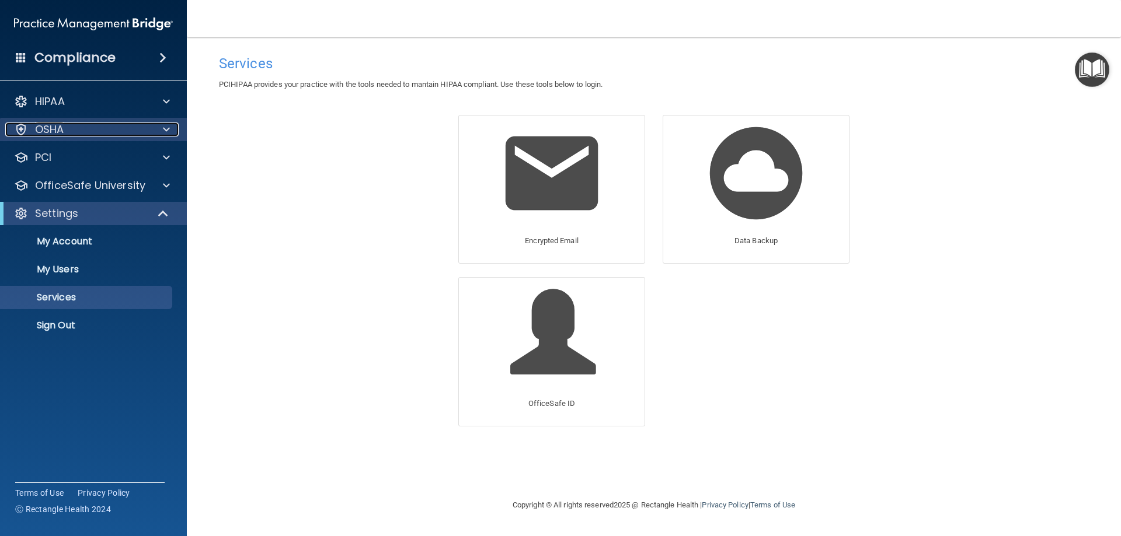
click at [58, 130] on p "OSHA" at bounding box center [49, 130] width 29 height 14
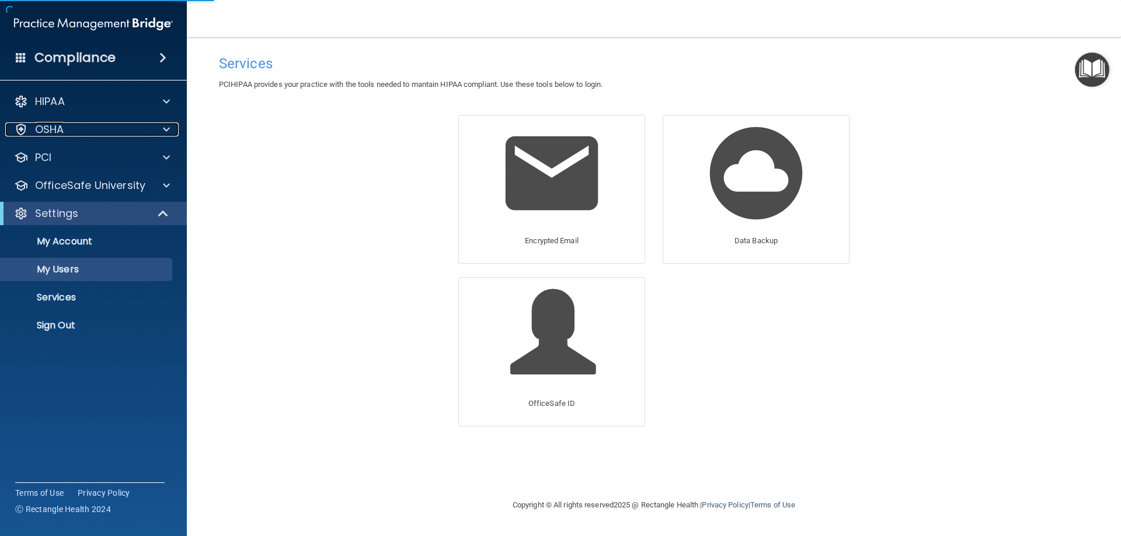
select select "20"
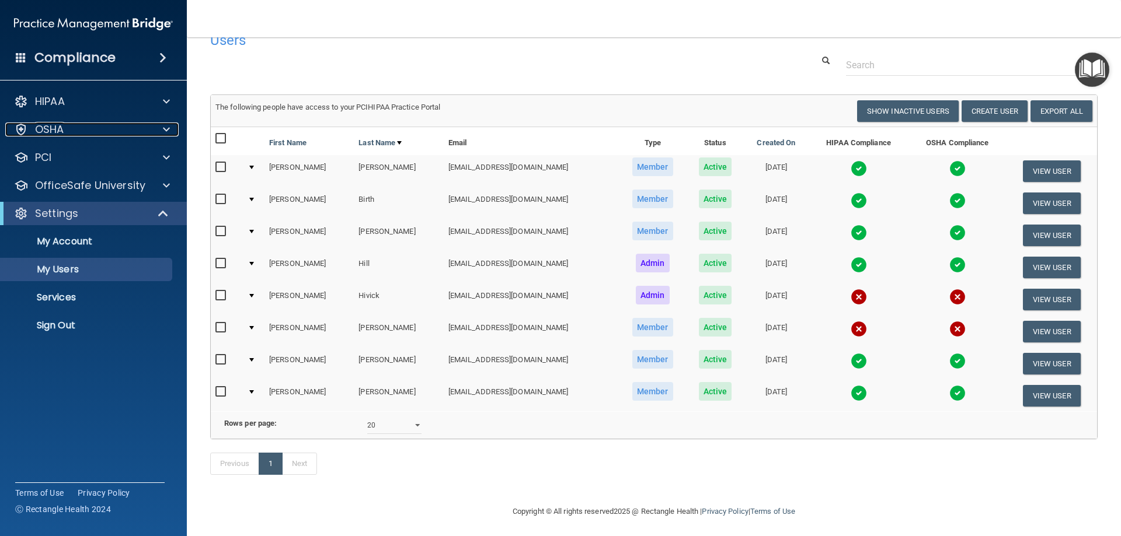
scroll to position [44, 0]
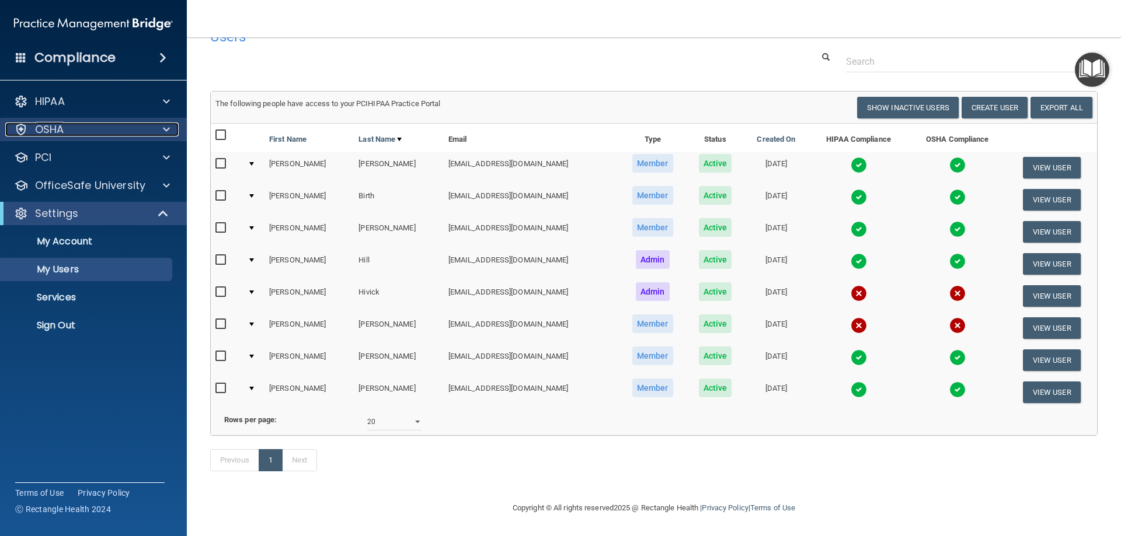
click at [44, 124] on p "OSHA" at bounding box center [49, 130] width 29 height 14
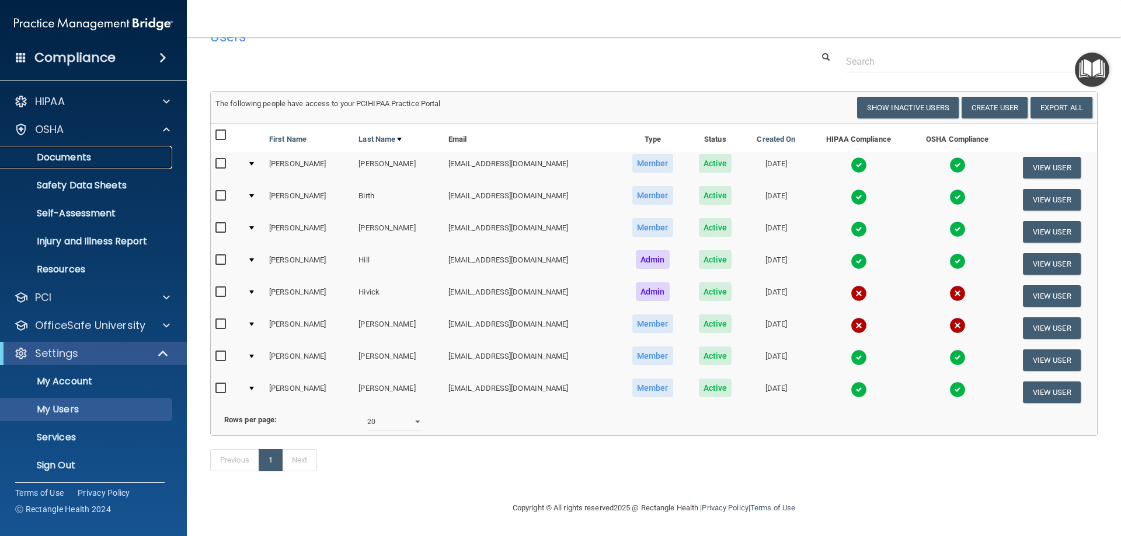
click at [71, 155] on p "Documents" at bounding box center [87, 158] width 159 height 12
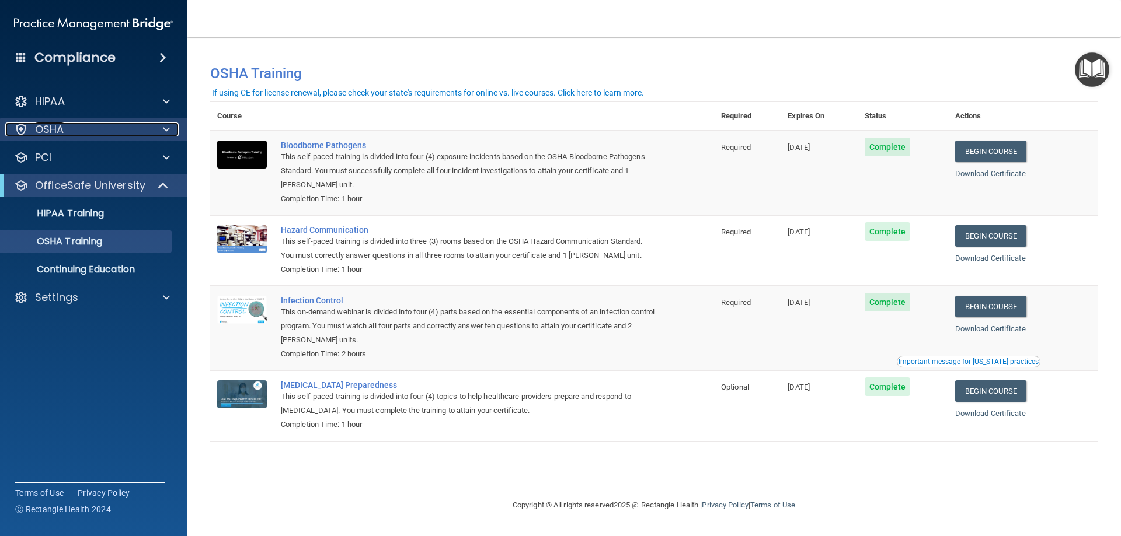
click at [165, 126] on span at bounding box center [166, 130] width 7 height 14
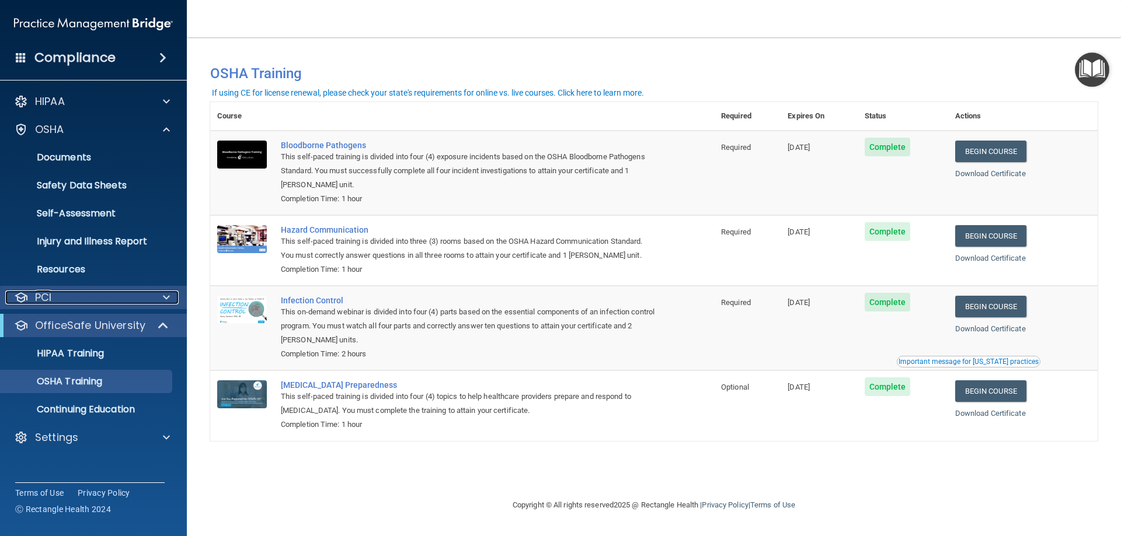
click at [165, 295] on span at bounding box center [166, 298] width 7 height 14
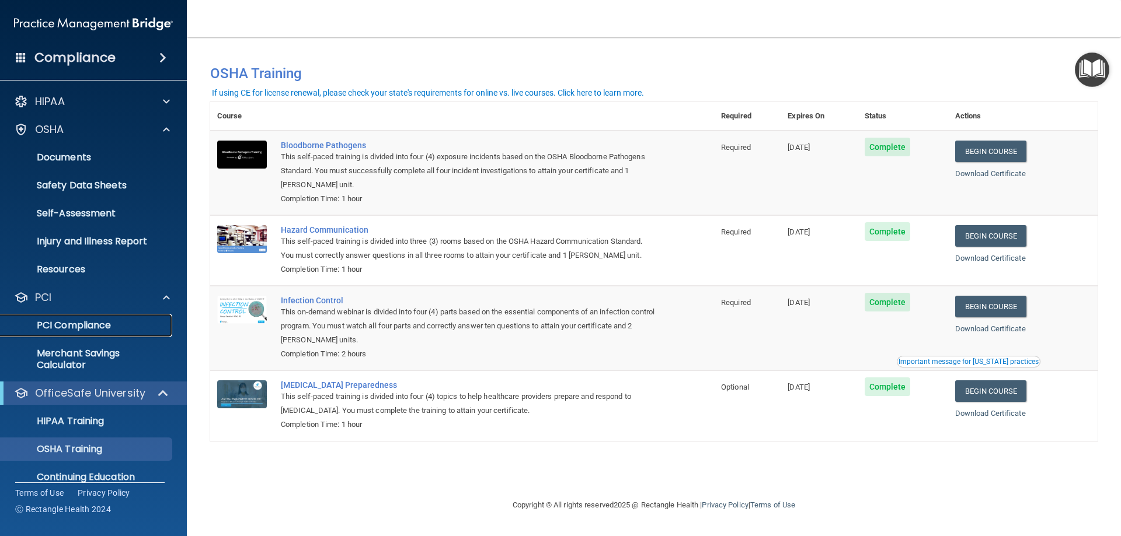
click at [94, 327] on p "PCI Compliance" at bounding box center [87, 326] width 159 height 12
click at [69, 160] on p "Documents" at bounding box center [87, 158] width 159 height 12
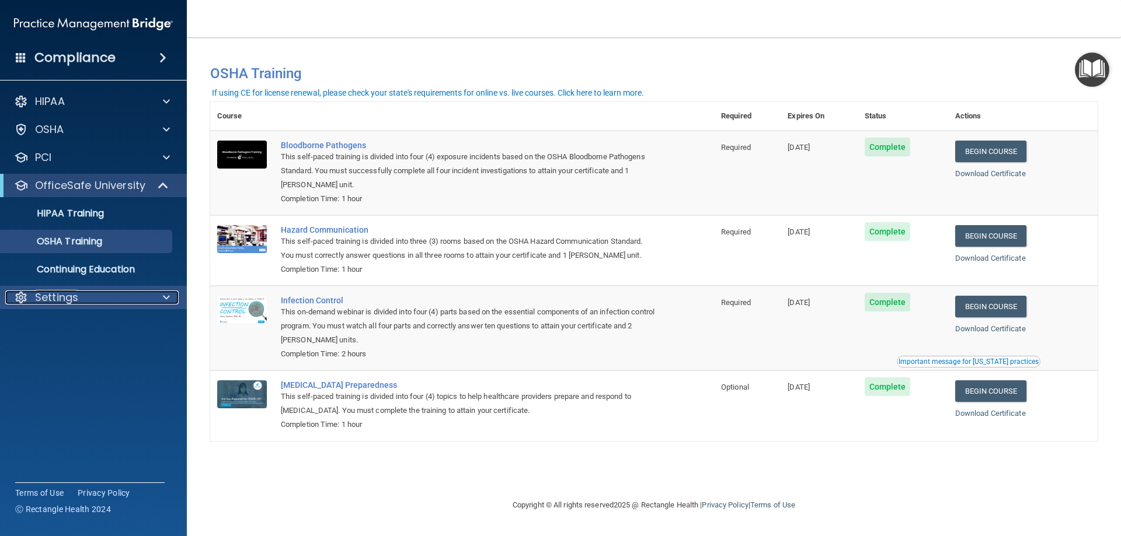
click at [128, 296] on div "Settings" at bounding box center [77, 298] width 145 height 14
click at [166, 297] on span at bounding box center [166, 298] width 7 height 14
